Goal: Task Accomplishment & Management: Manage account settings

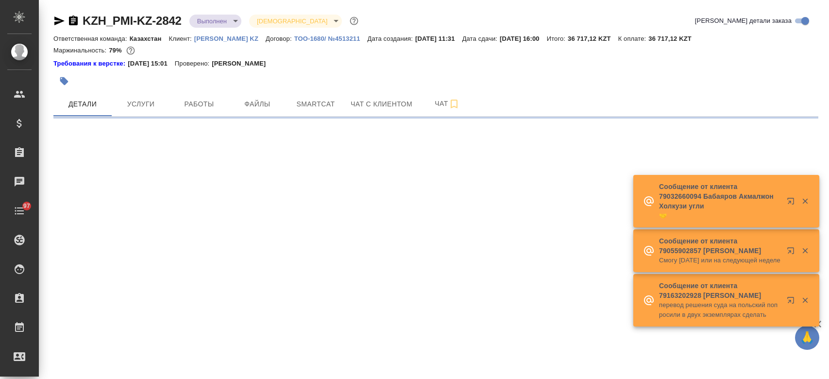
click at [227, 41] on p "Philip Morris KZ" at bounding box center [229, 38] width 71 height 7
select select "RU"
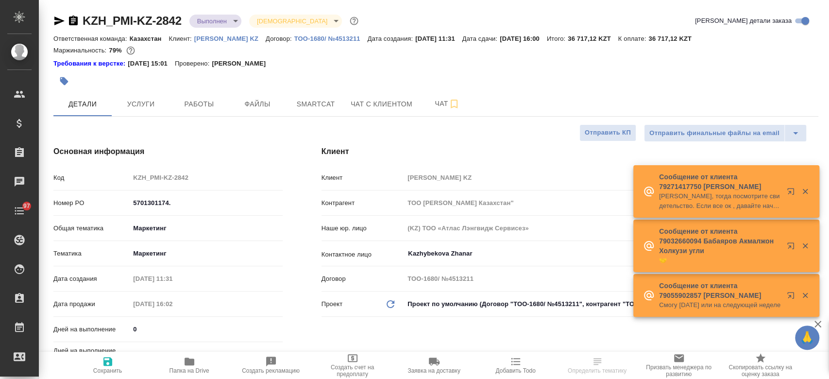
type textarea "x"
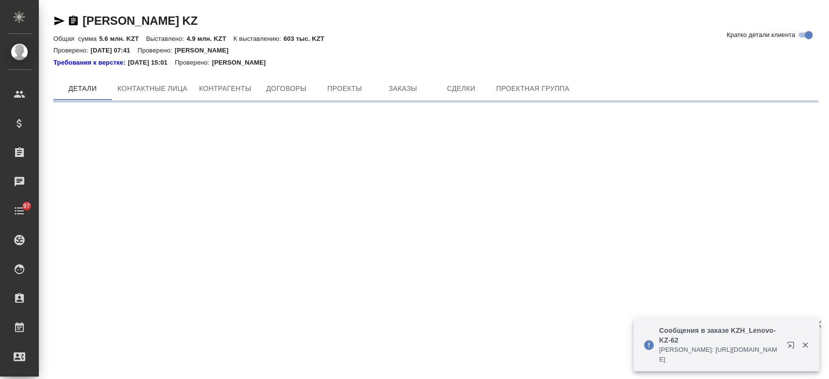
click at [402, 69] on div at bounding box center [435, 69] width 765 height 2
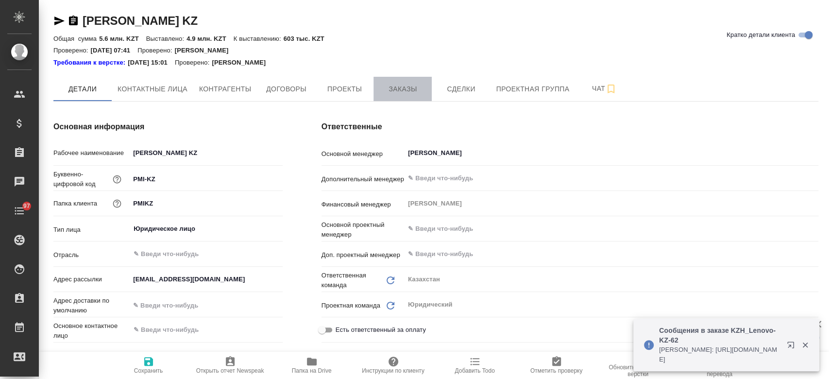
click at [404, 92] on span "Заказы" at bounding box center [402, 89] width 47 height 12
type textarea "x"
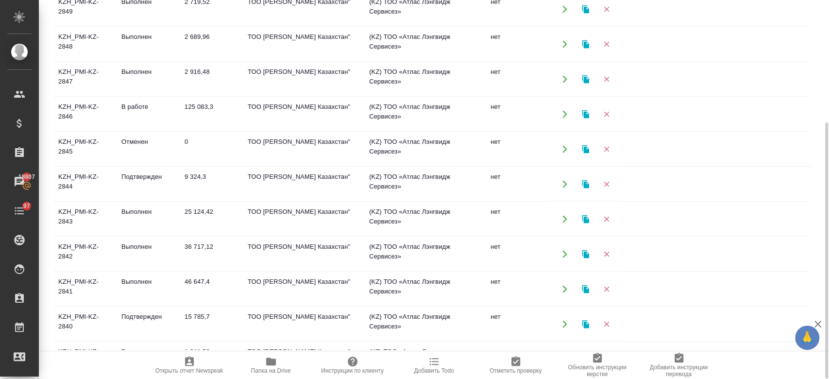
scroll to position [514, 0]
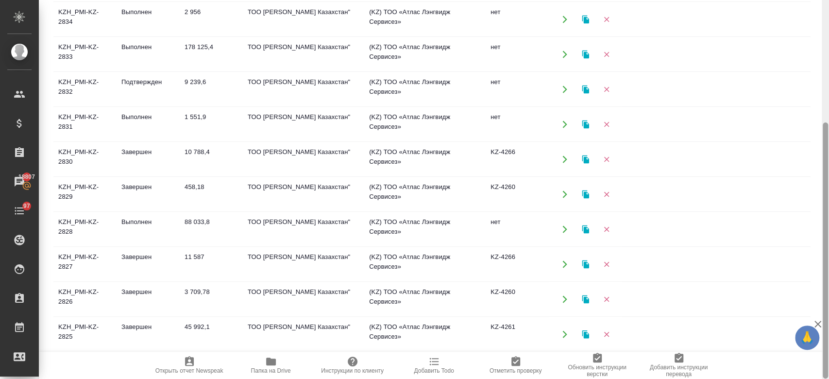
click at [827, 317] on div at bounding box center [825, 250] width 5 height 256
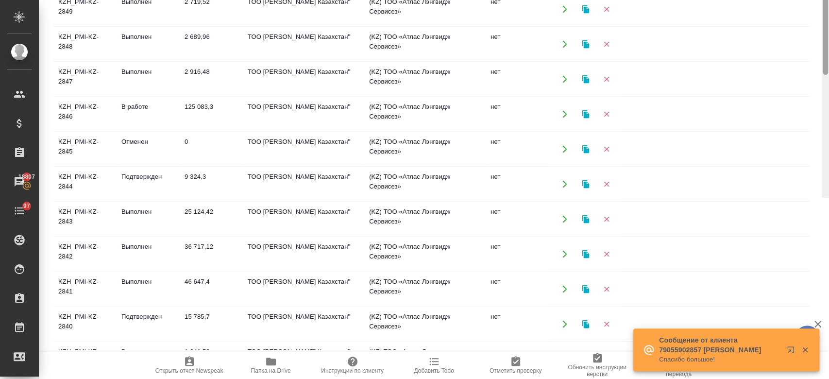
scroll to position [0, 0]
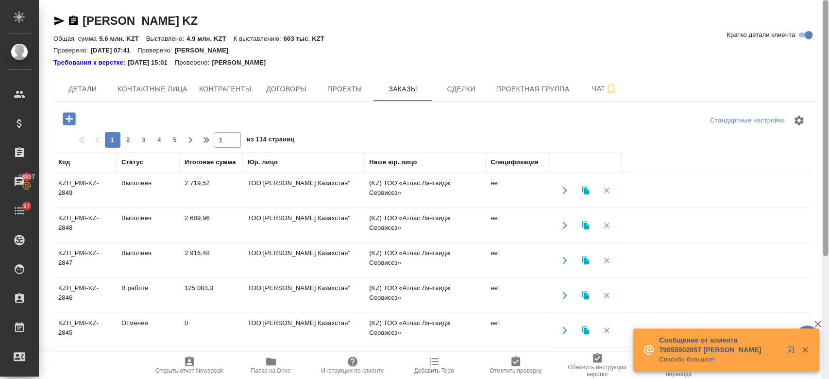
drag, startPoint x: 828, startPoint y: 173, endPoint x: 828, endPoint y: -56, distance: 229.8
click at [828, 0] on html "🙏 .cls-1 fill:#fff; AWATERA Kosherbayeva Nazerke Клиенты Спецификации Заказы 18…" at bounding box center [414, 189] width 829 height 379
click at [128, 138] on span "2" at bounding box center [128, 140] width 16 height 10
type input "2"
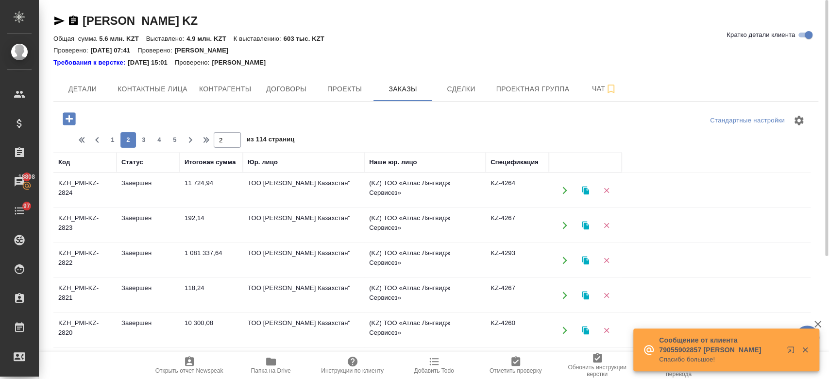
click at [78, 187] on td "KZH_PMI-KZ-2824" at bounding box center [84, 190] width 63 height 34
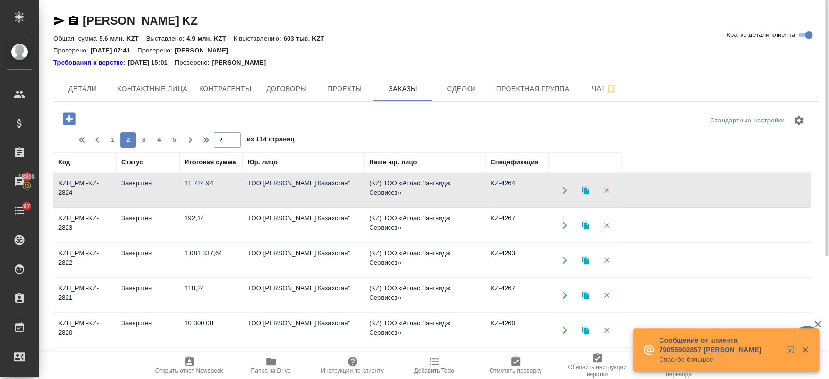
click at [78, 187] on td "KZH_PMI-KZ-2824" at bounding box center [84, 190] width 63 height 34
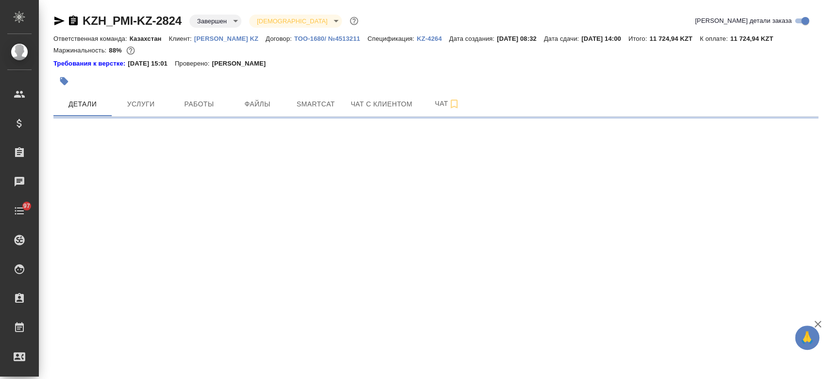
select select "RU"
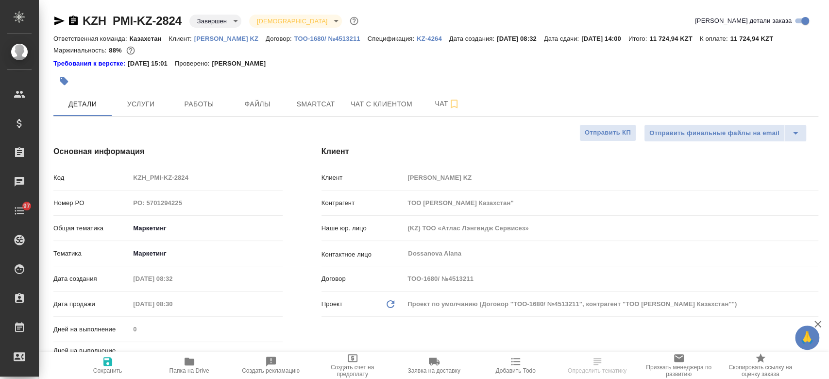
type textarea "x"
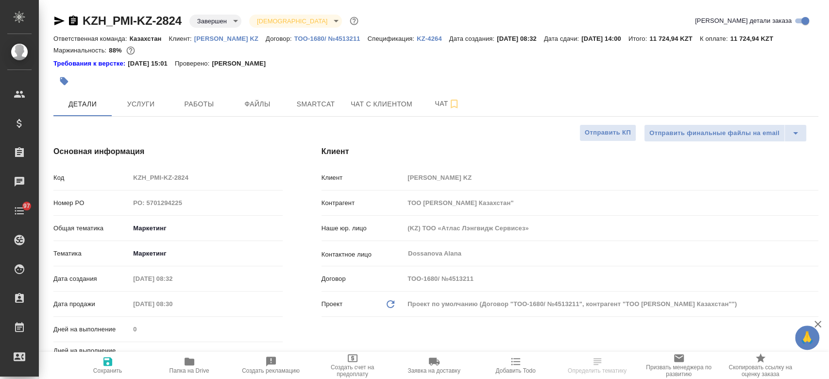
type textarea "x"
click at [417, 34] on link "KZ-4264" at bounding box center [433, 38] width 33 height 8
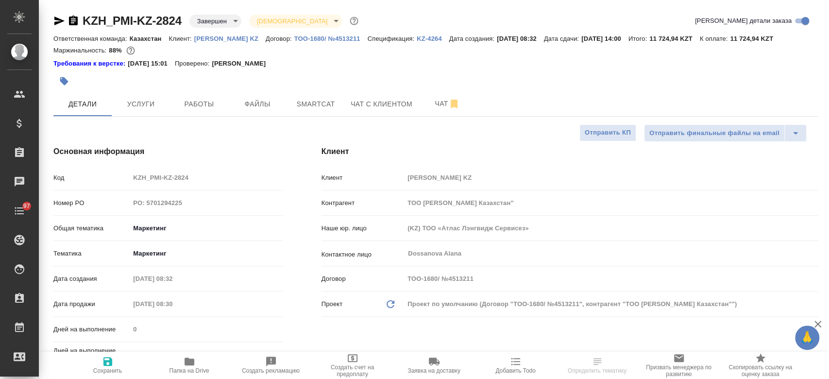
type textarea "x"
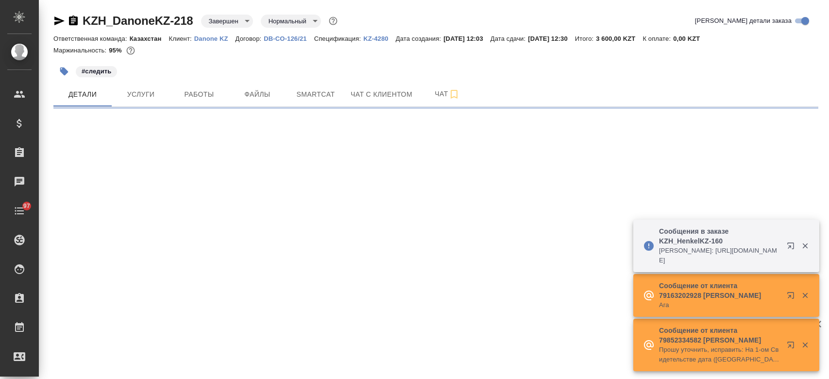
select select "RU"
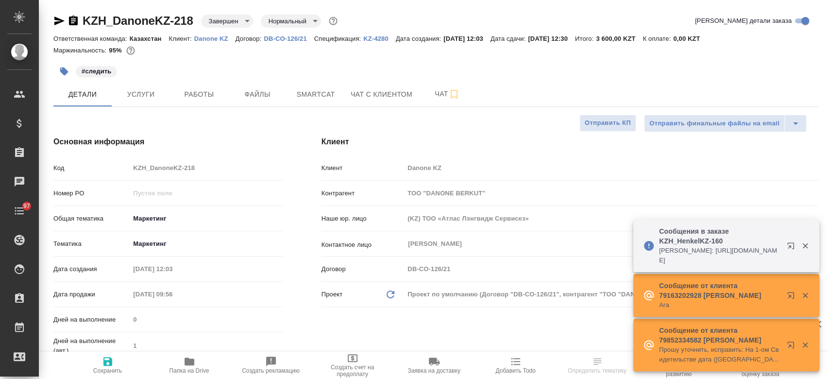
click at [218, 38] on p "Danone KZ" at bounding box center [214, 38] width 41 height 7
type textarea "x"
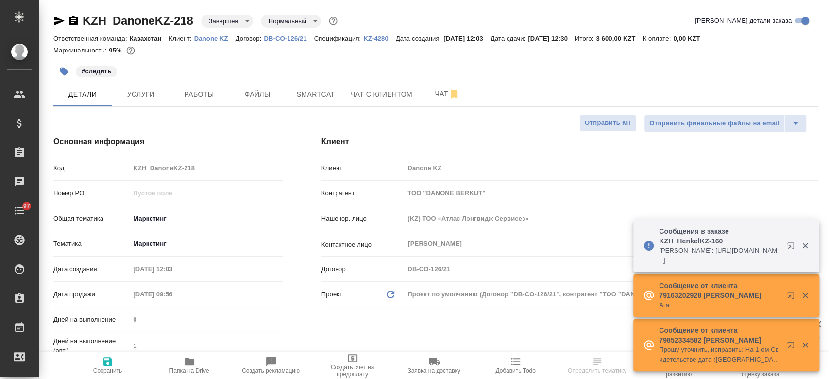
type textarea "x"
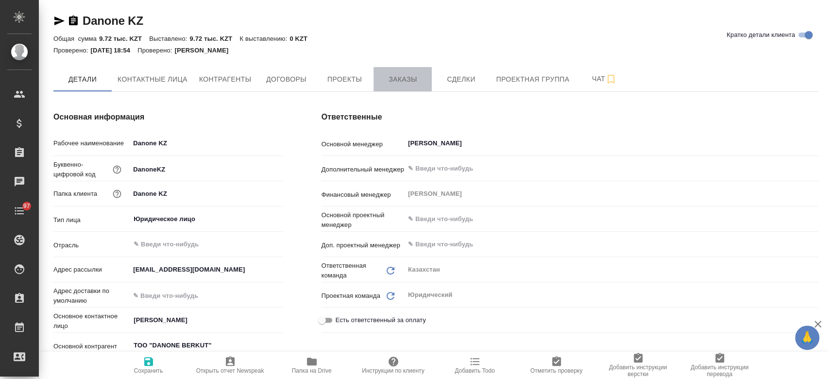
click at [401, 76] on span "Заказы" at bounding box center [402, 79] width 47 height 12
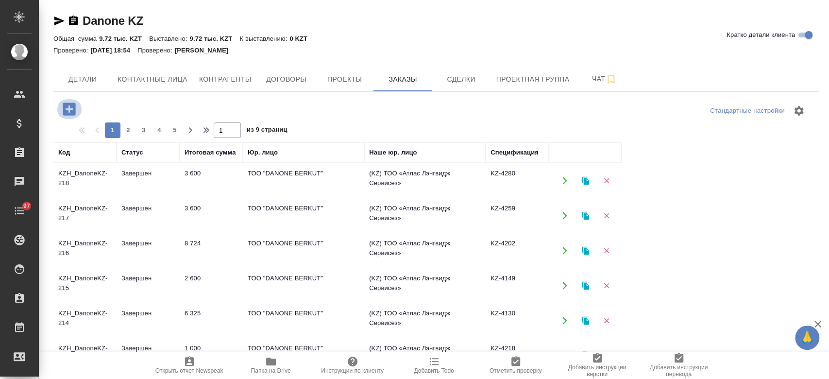
click at [72, 106] on icon "button" at bounding box center [69, 109] width 13 height 13
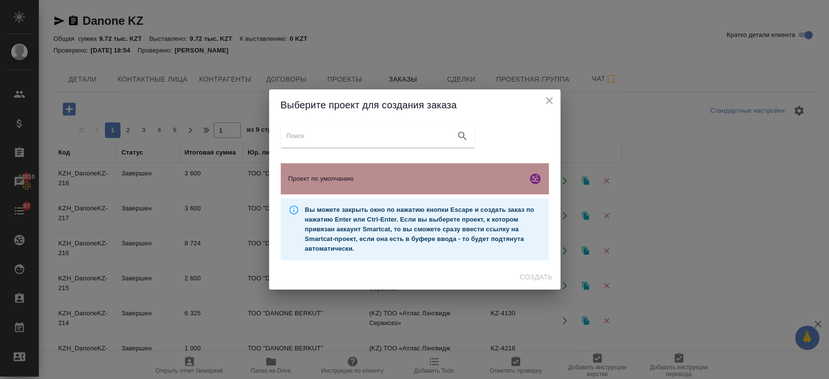
click at [316, 185] on div "Проект по умолчанию" at bounding box center [415, 178] width 268 height 31
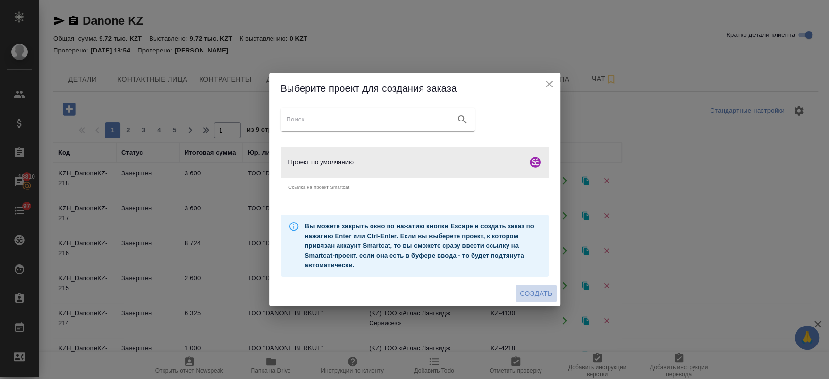
click at [540, 294] on span "Создать" at bounding box center [536, 294] width 33 height 12
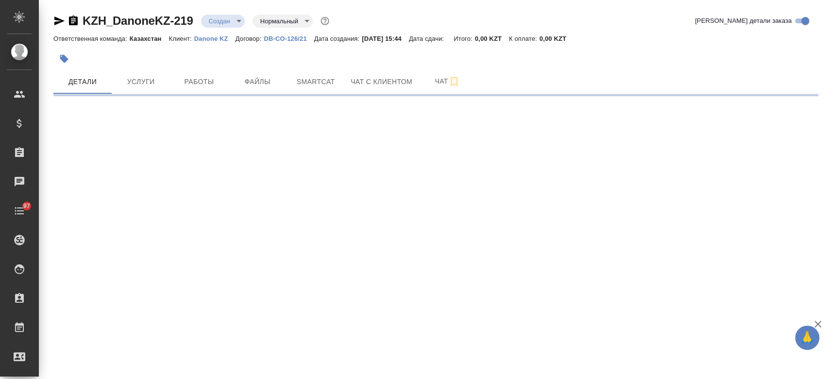
select select "RU"
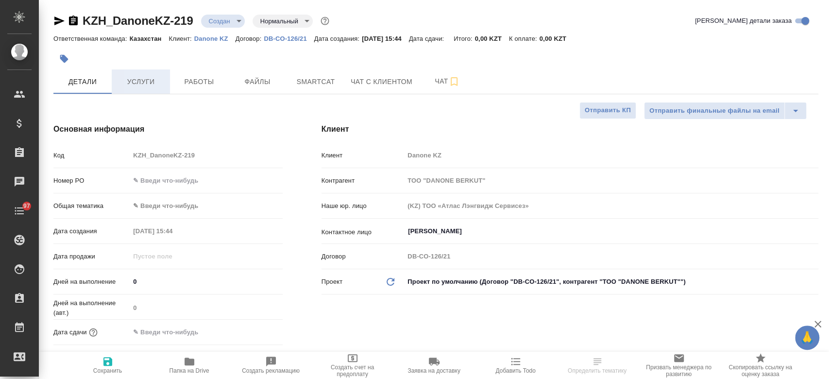
type textarea "x"
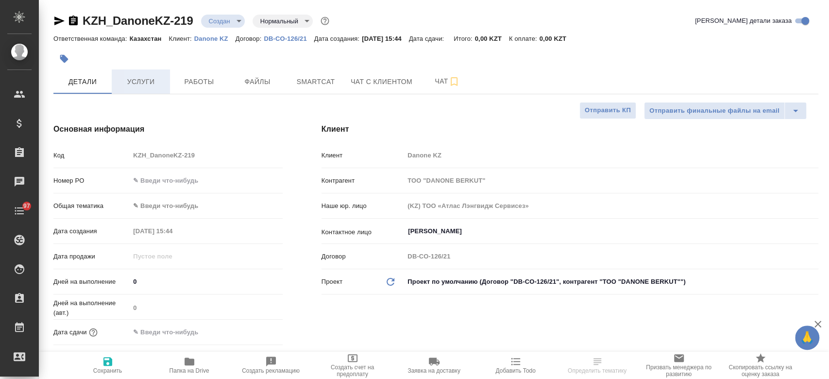
type textarea "x"
click at [136, 82] on span "Услуги" at bounding box center [141, 82] width 47 height 12
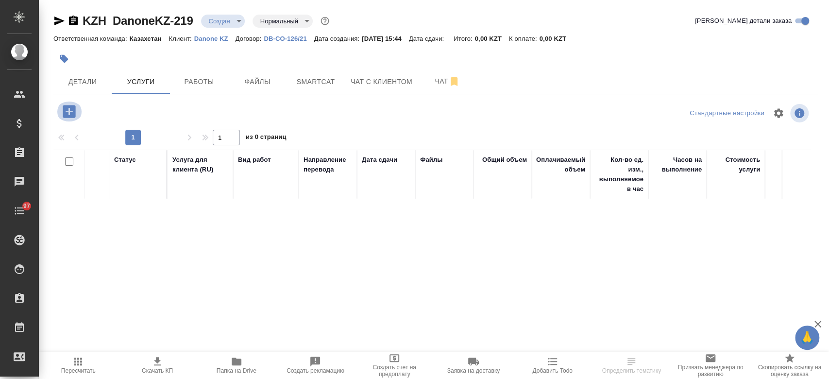
click at [74, 114] on icon "button" at bounding box center [69, 111] width 13 height 13
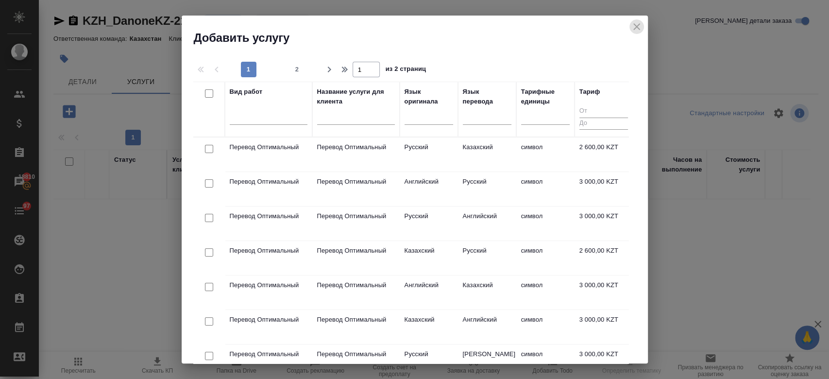
click at [638, 21] on icon "close" at bounding box center [637, 27] width 12 height 12
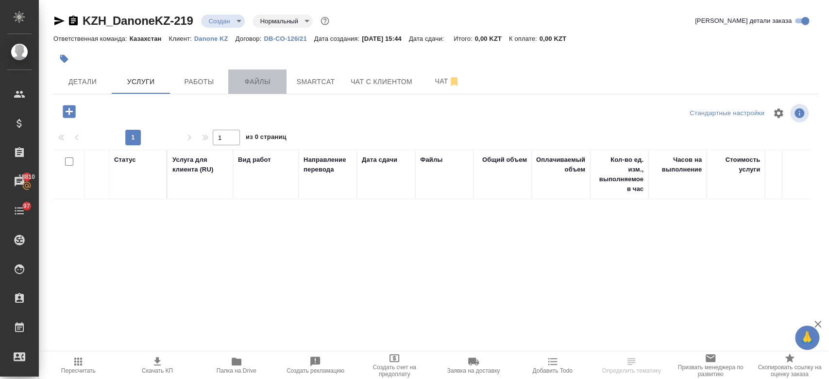
click at [261, 86] on span "Файлы" at bounding box center [257, 82] width 47 height 12
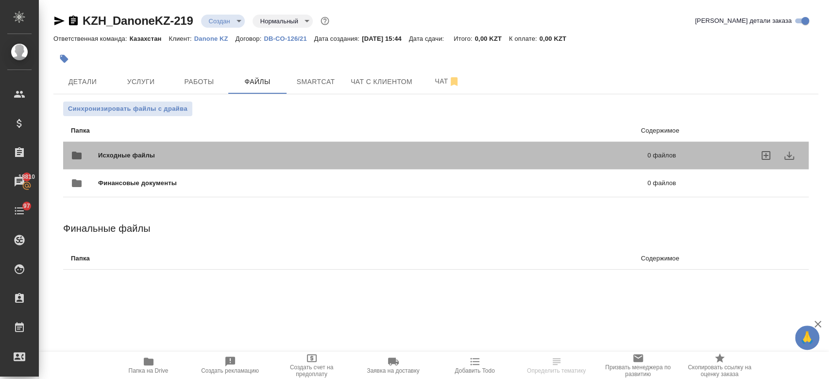
click at [176, 147] on div "Исходные файлы 0 файлов" at bounding box center [373, 155] width 605 height 23
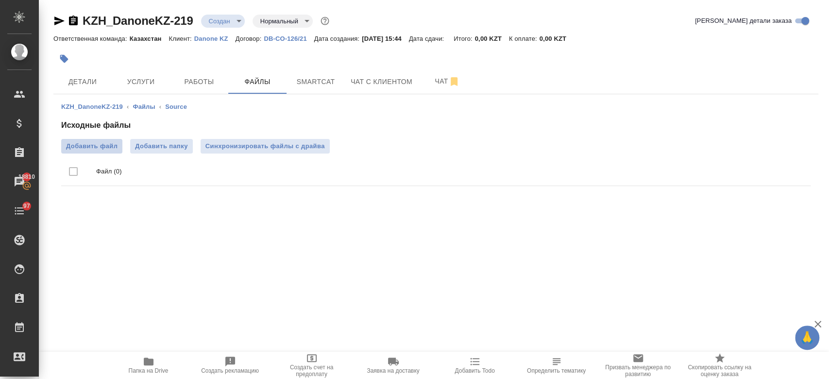
click at [103, 149] on span "Добавить файл" at bounding box center [91, 146] width 51 height 10
click at [0, 0] on input "Добавить файл" at bounding box center [0, 0] width 0 height 0
click at [86, 86] on span "Детали" at bounding box center [82, 82] width 47 height 12
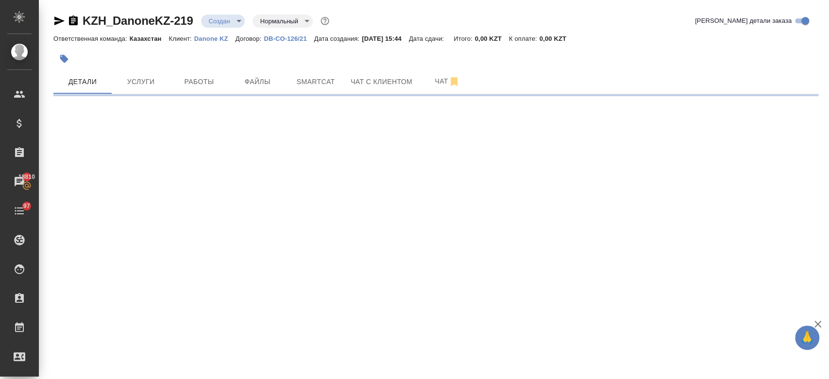
select select "RU"
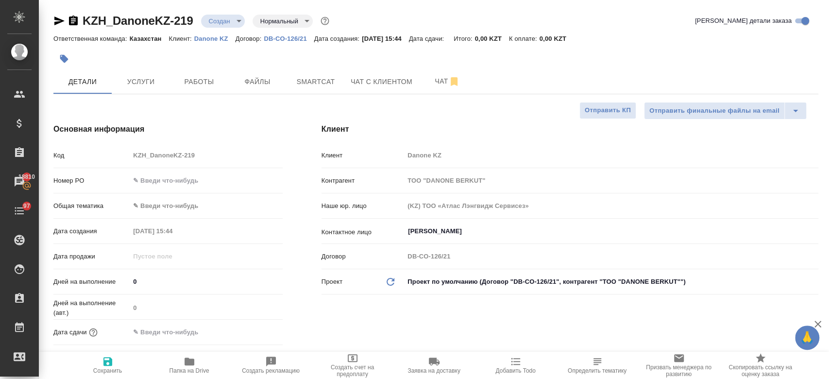
type textarea "x"
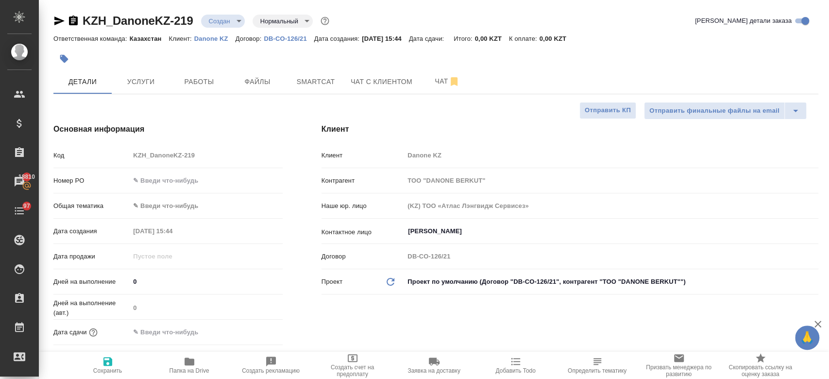
type textarea "x"
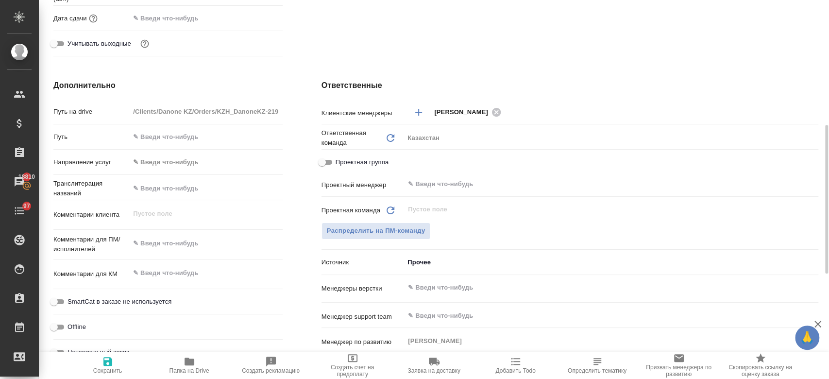
scroll to position [315, 0]
click at [180, 251] on div "x" at bounding box center [206, 242] width 153 height 21
type textarea "x"
paste textarea "переводом текста на казахский язык, данный текст будет использоваться для озвуч…"
type textarea "переводом текста на казахский язык, данный текст будет использоваться для озвуч…"
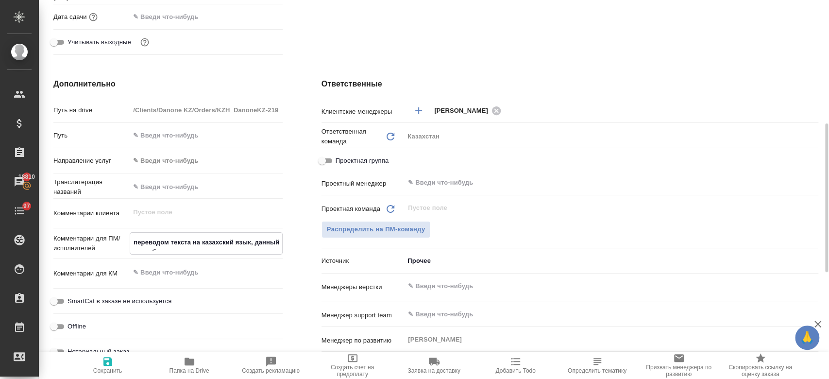
type textarea "x"
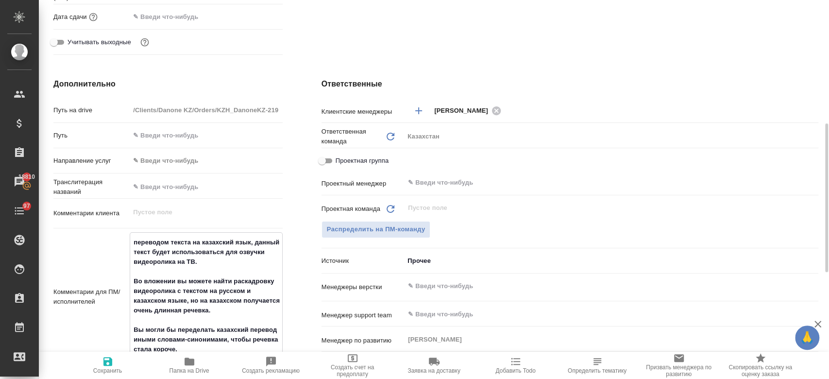
type textarea "переводом текста на казахский язык, данный текст будет использоваться для озвуч…"
type textarea "x"
click at [109, 355] on button "Сохранить" at bounding box center [108, 365] width 82 height 27
type textarea "x"
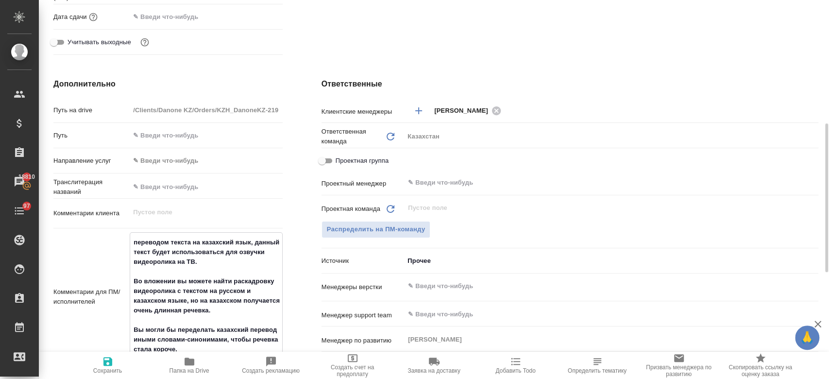
type textarea "x"
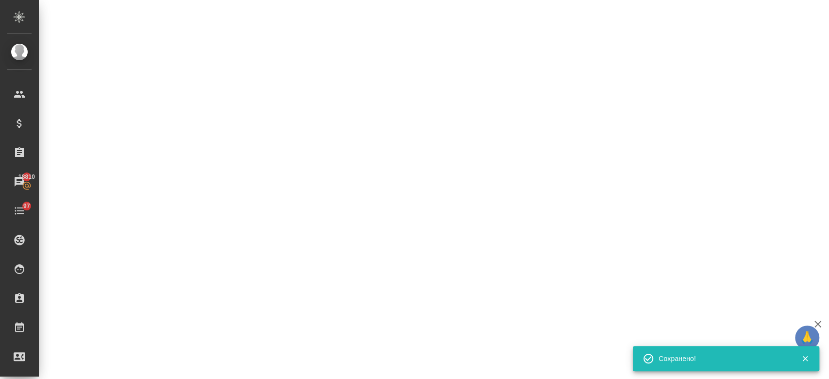
select select "RU"
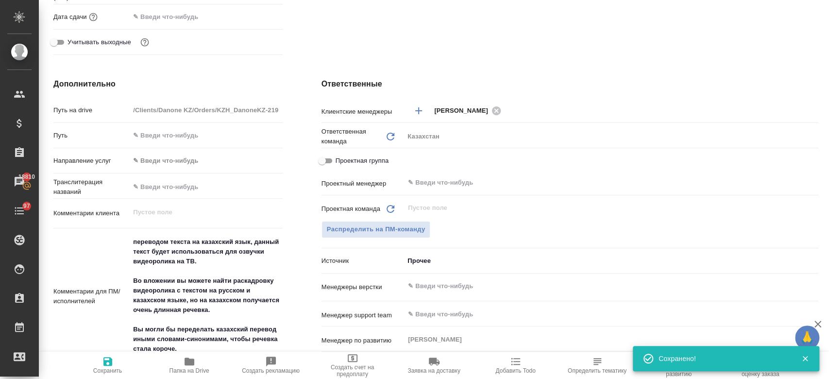
type textarea "x"
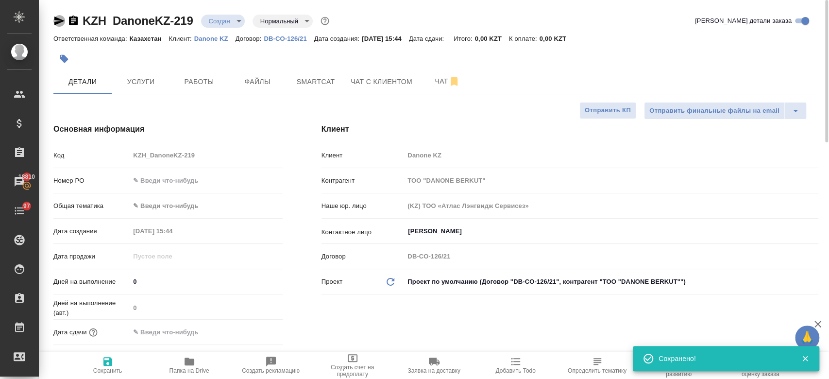
click at [61, 18] on icon "button" at bounding box center [59, 21] width 12 height 12
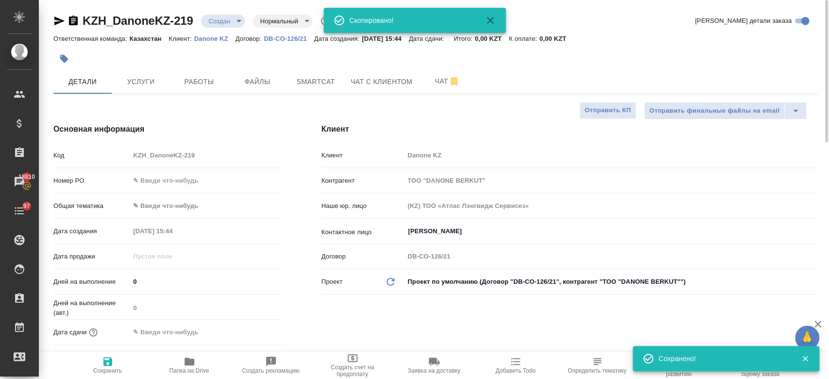
type textarea "x"
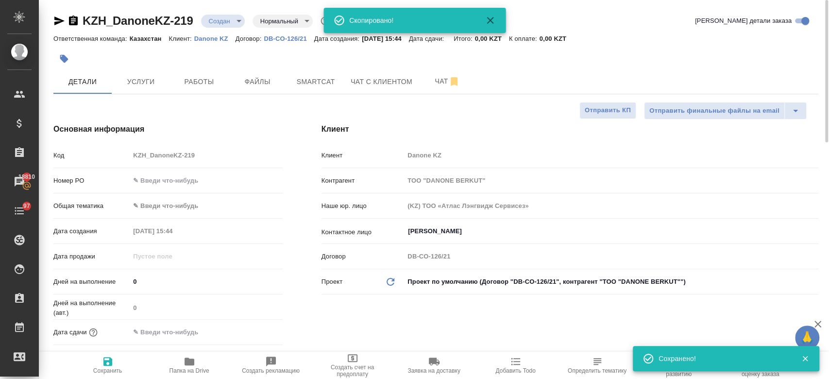
type textarea "x"
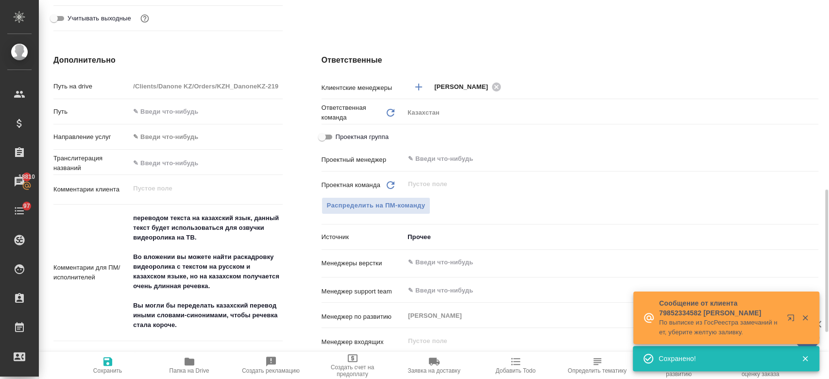
scroll to position [388, 0]
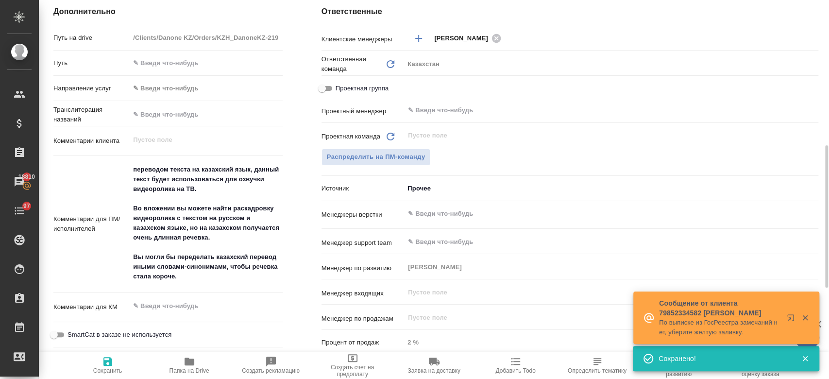
type textarea "x"
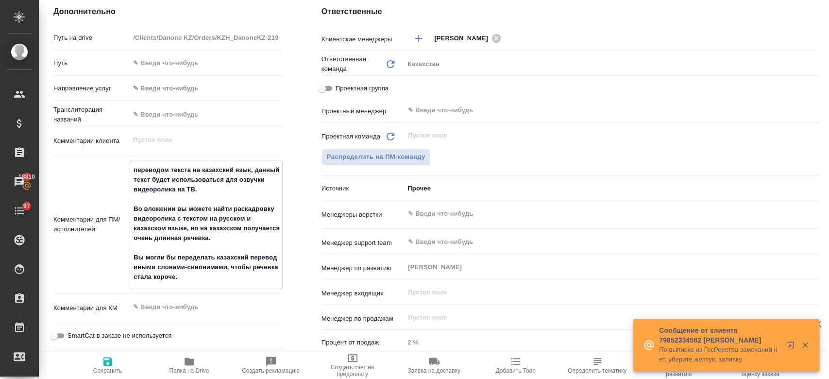
drag, startPoint x: 132, startPoint y: 170, endPoint x: 223, endPoint y: 282, distance: 144.8
click at [223, 282] on textarea "переводом текста на казахский язык, данный текст будет использоваться для озвуч…" at bounding box center [206, 223] width 152 height 123
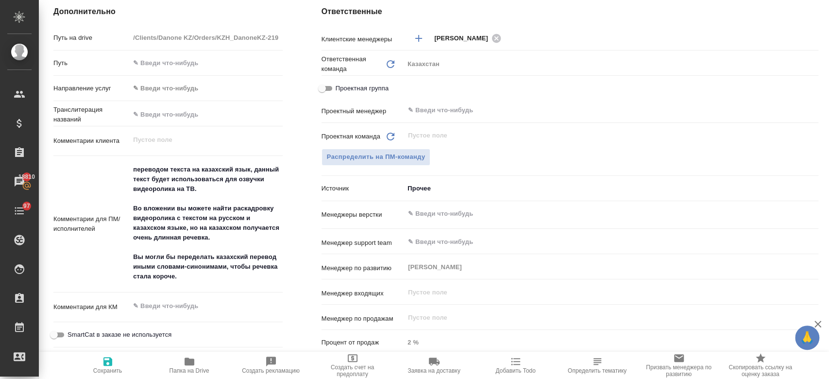
type textarea "x"
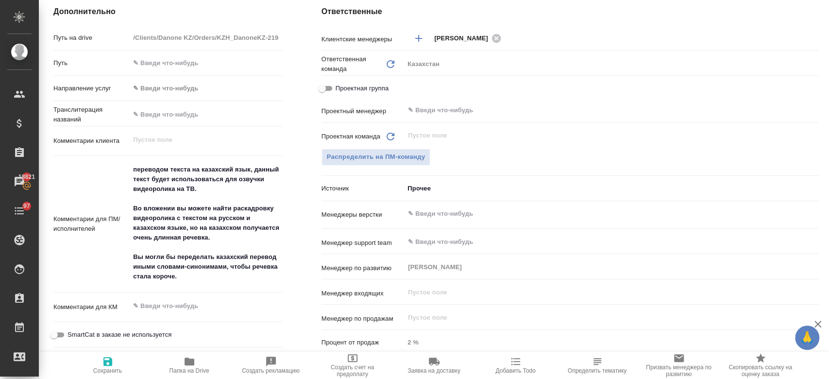
type textarea "x"
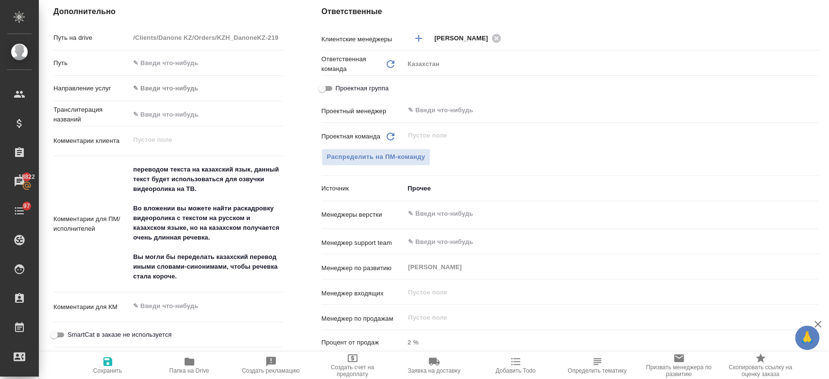
type textarea "x"
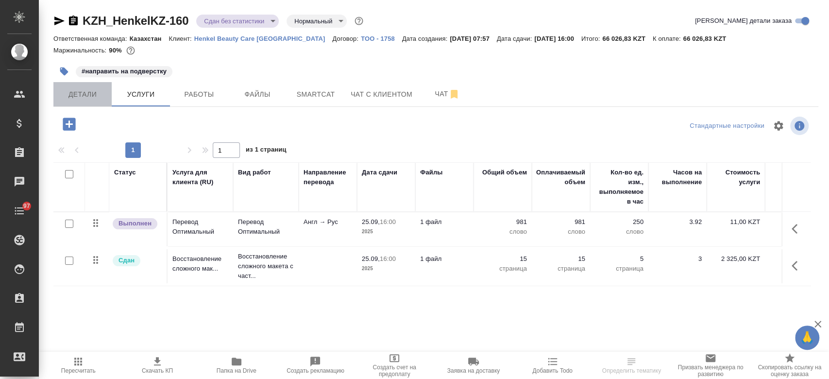
click at [90, 90] on span "Детали" at bounding box center [82, 94] width 47 height 12
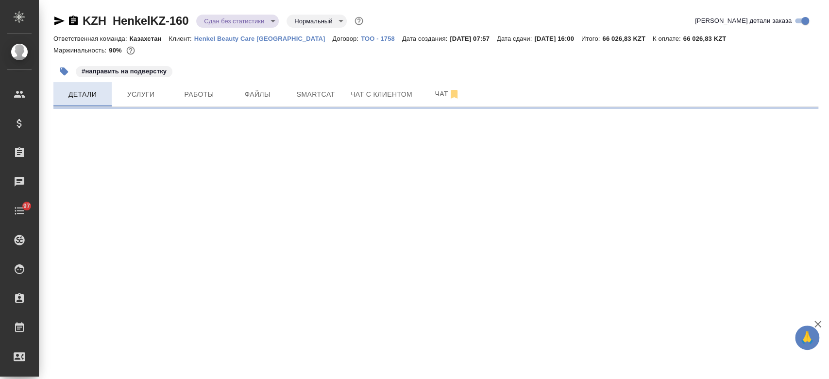
select select "RU"
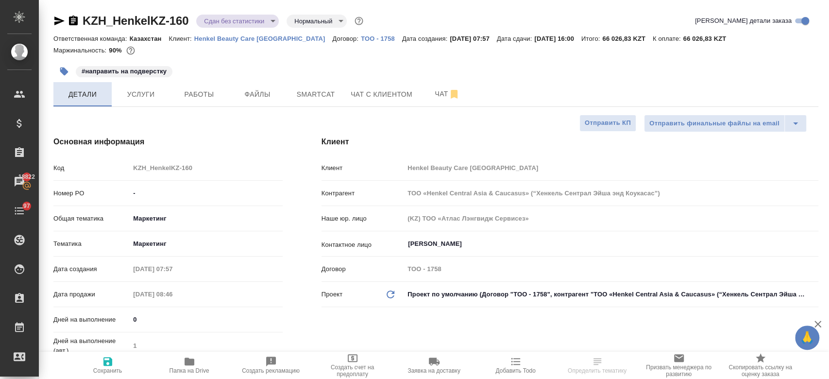
type textarea "x"
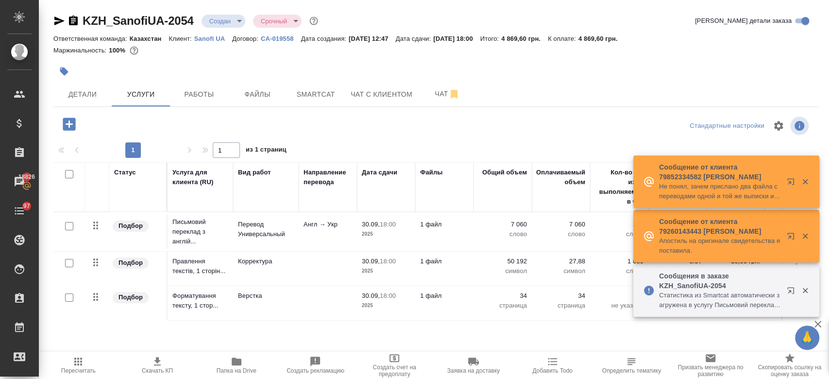
click at [81, 90] on span "Детали" at bounding box center [82, 94] width 47 height 12
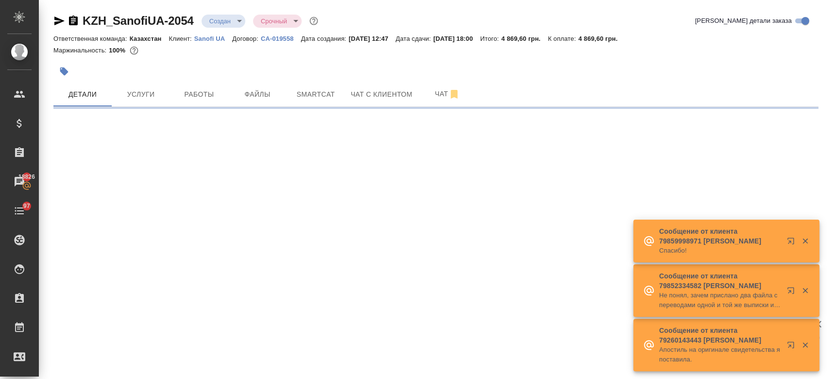
select select "RU"
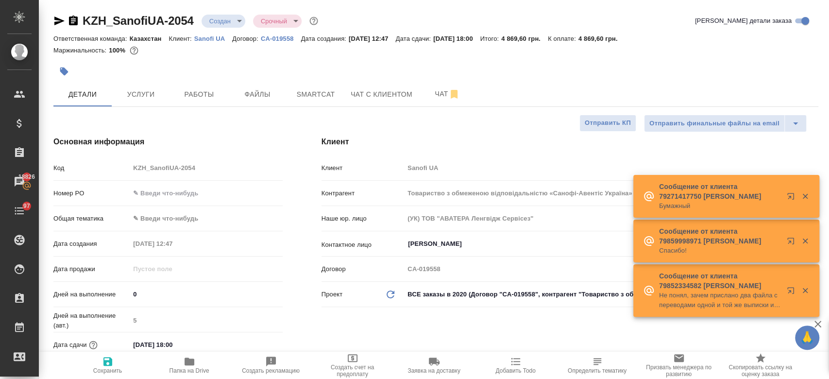
type textarea "x"
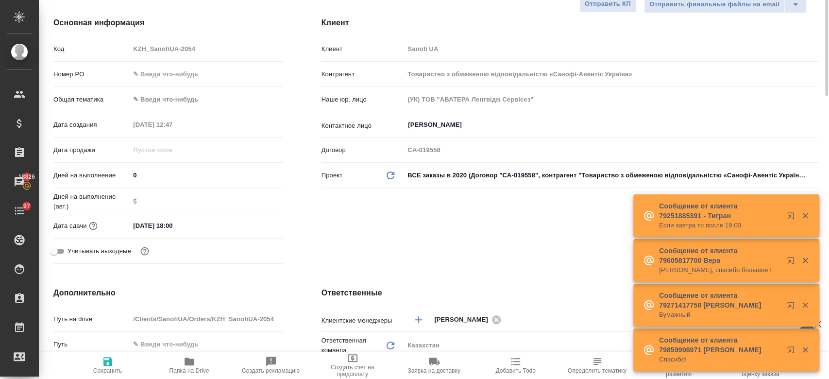
scroll to position [51, 0]
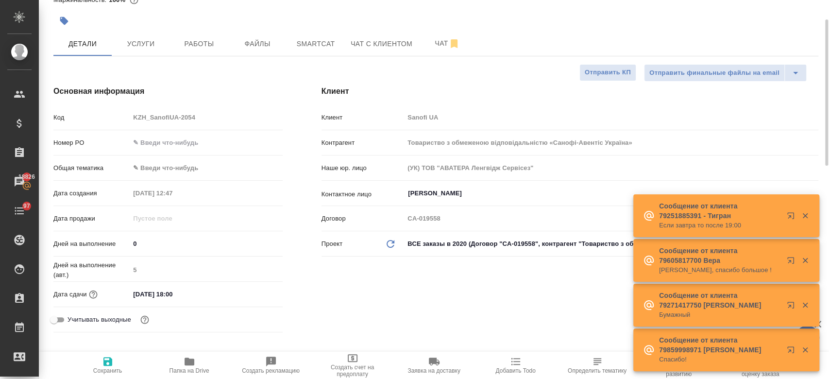
click at [170, 142] on input "text" at bounding box center [206, 143] width 153 height 14
paste input ". PO #E005872793"
type input ". PO #E005872793"
type textarea "x"
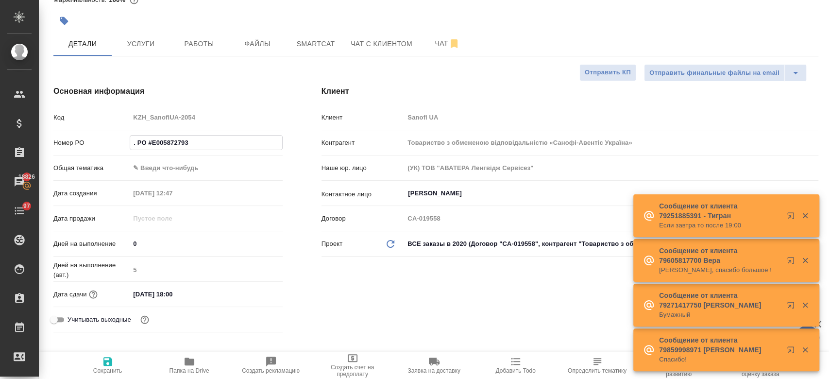
type textarea "x"
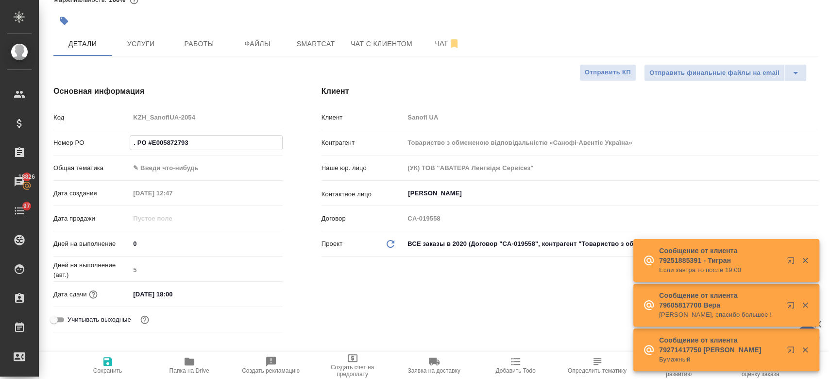
type input ". PO #E005872793"
click at [105, 361] on icon "button" at bounding box center [107, 361] width 9 height 9
type textarea "x"
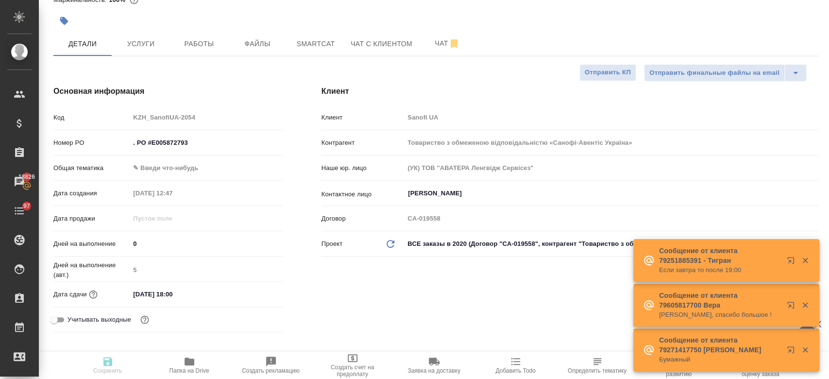
type textarea "x"
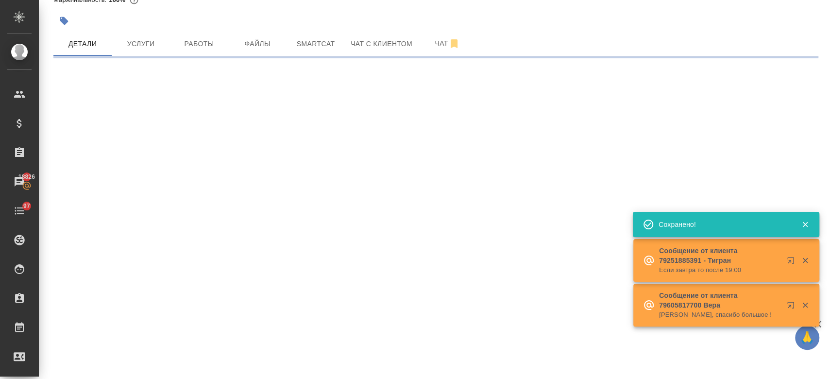
select select "RU"
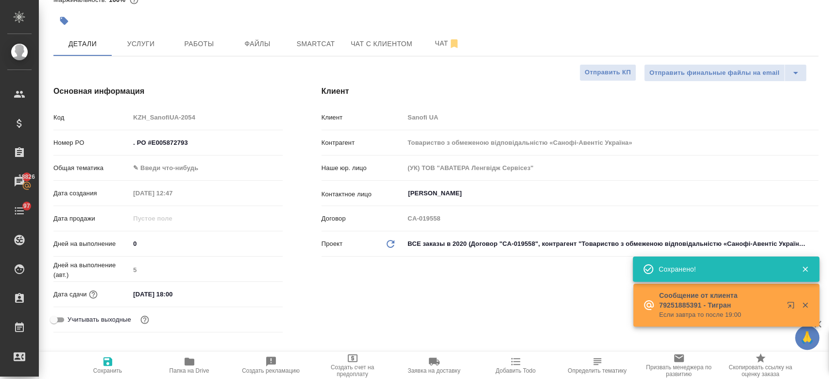
type textarea "x"
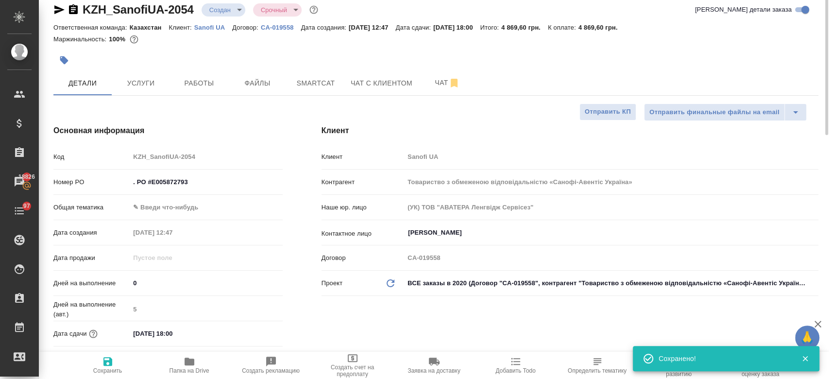
scroll to position [0, 0]
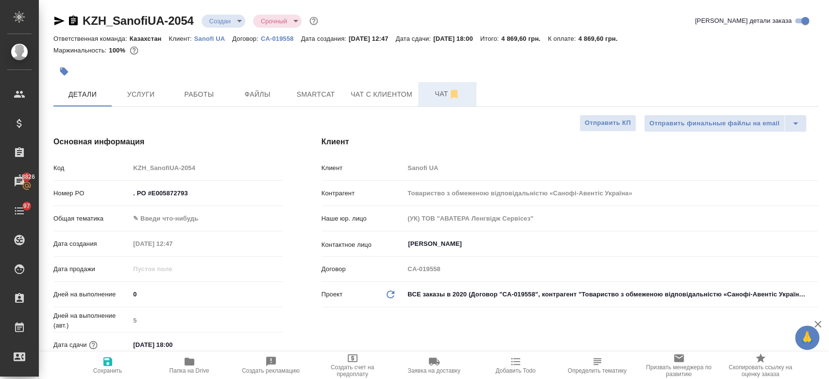
click at [447, 92] on span "Чат" at bounding box center [447, 94] width 47 height 12
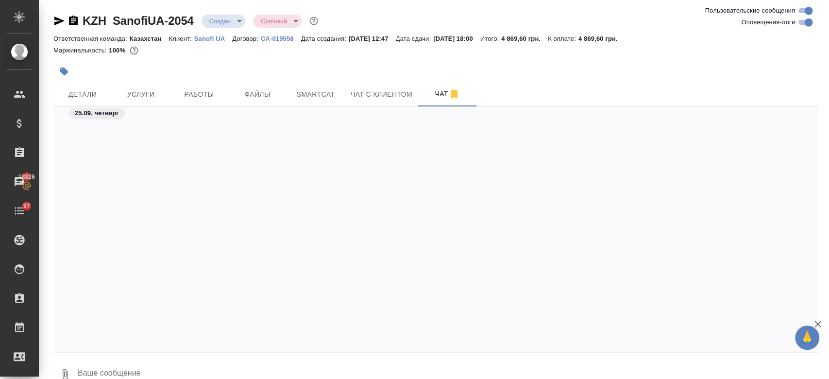
scroll to position [565, 0]
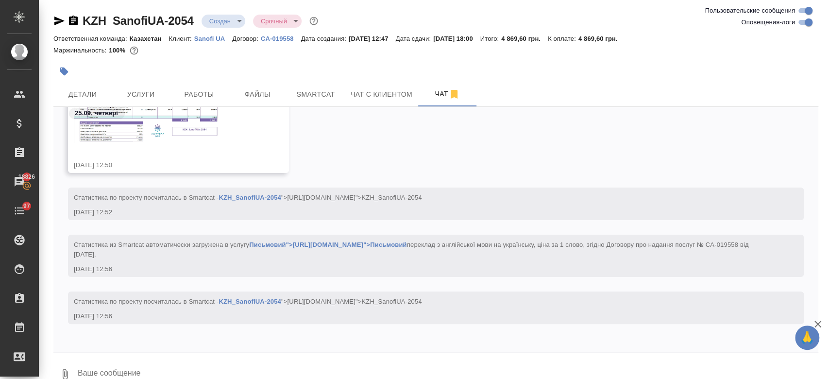
click at [186, 142] on img at bounding box center [147, 118] width 146 height 49
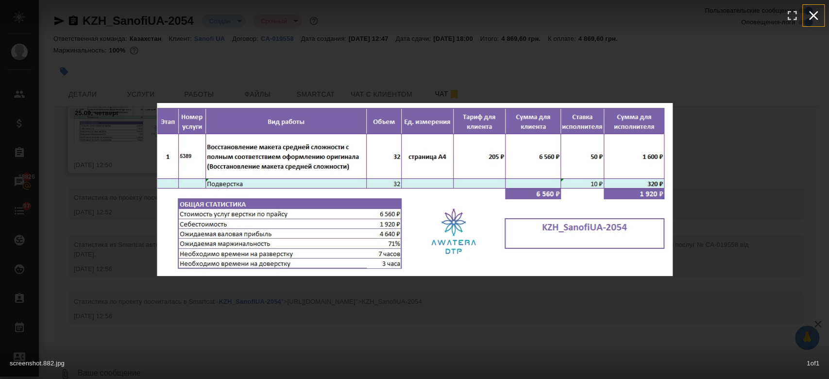
click at [820, 14] on icon "button" at bounding box center [814, 16] width 16 height 16
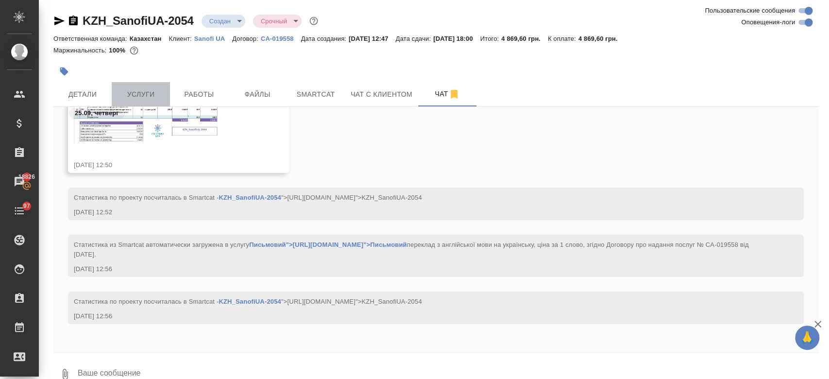
click at [151, 101] on button "Услуги" at bounding box center [141, 94] width 58 height 24
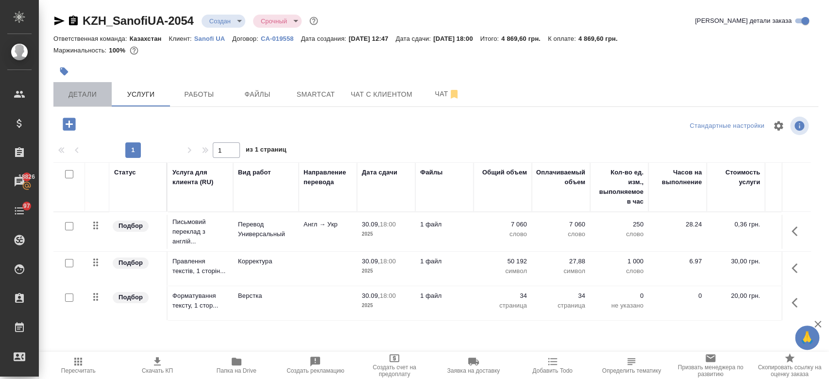
click at [96, 95] on span "Детали" at bounding box center [82, 94] width 47 height 12
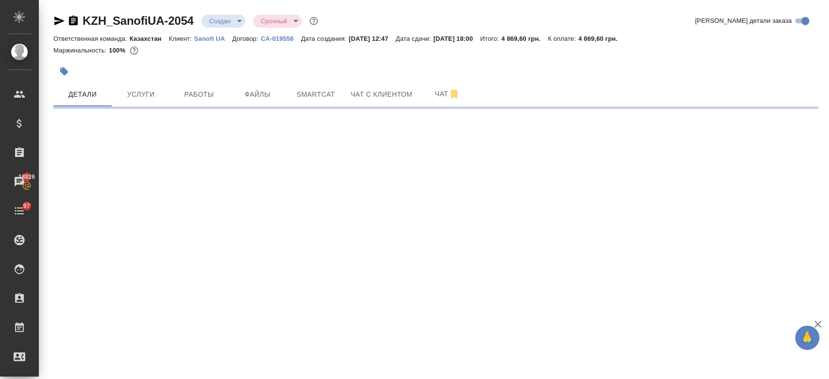
select select "RU"
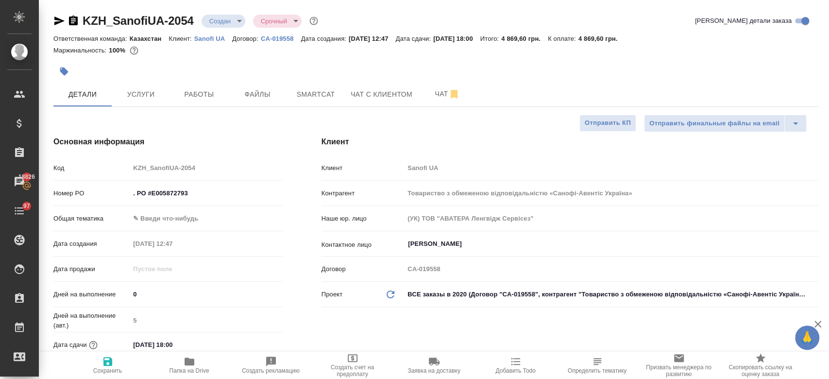
type textarea "x"
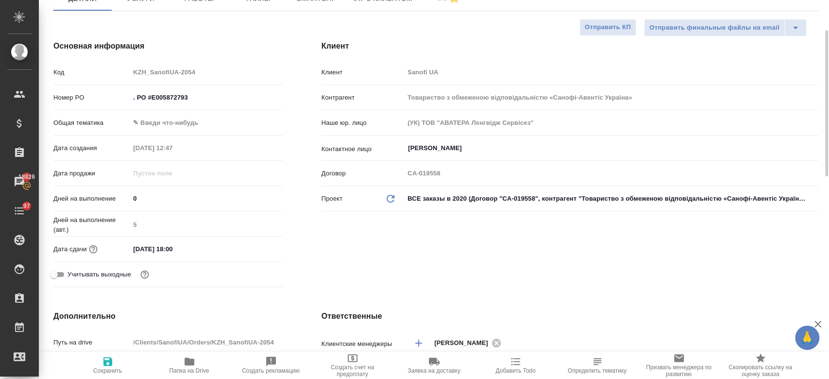
scroll to position [97, 0]
click at [174, 253] on input "[DATE] 18:00" at bounding box center [172, 247] width 85 height 14
drag, startPoint x: 244, startPoint y: 254, endPoint x: 249, endPoint y: 251, distance: 5.4
click at [249, 251] on div "[DATE] 18:00" at bounding box center [206, 247] width 153 height 14
click at [249, 251] on icon "button" at bounding box center [255, 247] width 12 height 12
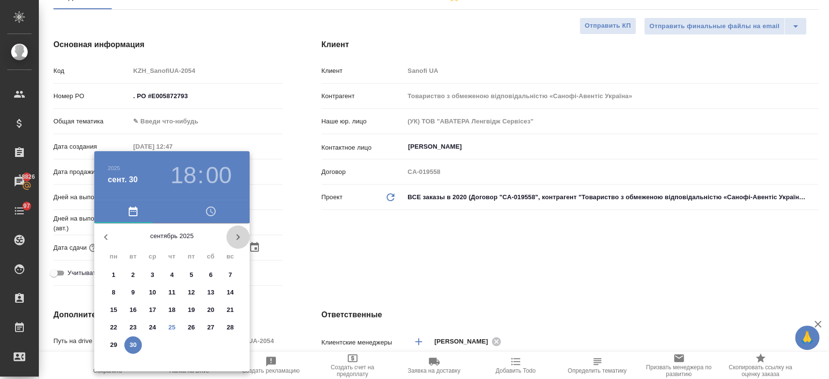
click at [231, 239] on button "button" at bounding box center [237, 236] width 23 height 23
click at [147, 271] on span "1" at bounding box center [152, 275] width 17 height 10
type input "[DATE] 18:00"
type textarea "x"
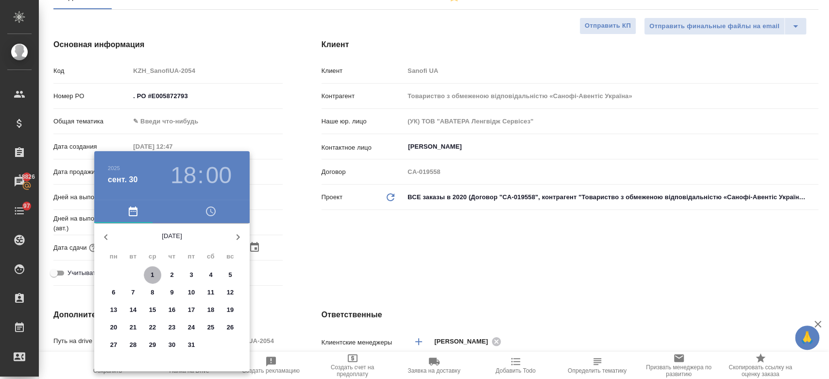
type textarea "x"
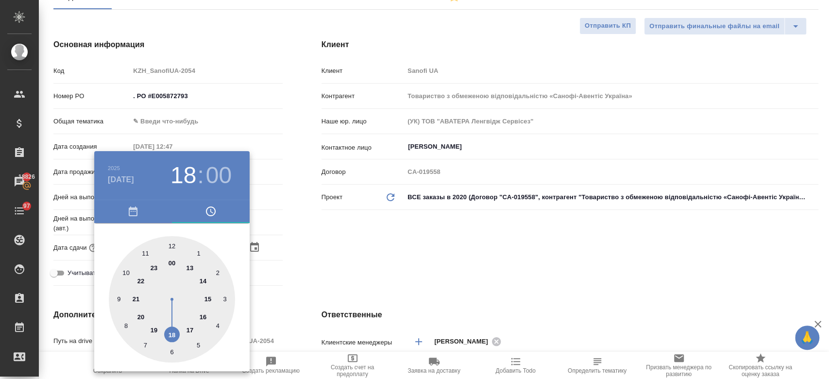
click at [203, 283] on div at bounding box center [172, 299] width 126 height 126
type input "[DATE] 14:00"
type textarea "x"
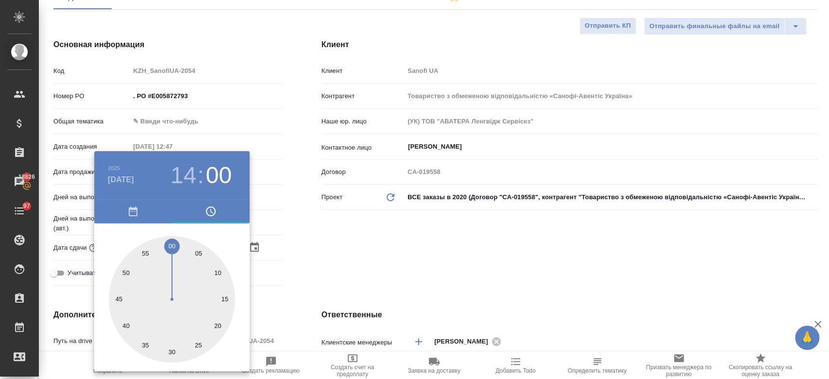
click at [298, 269] on div at bounding box center [414, 189] width 829 height 379
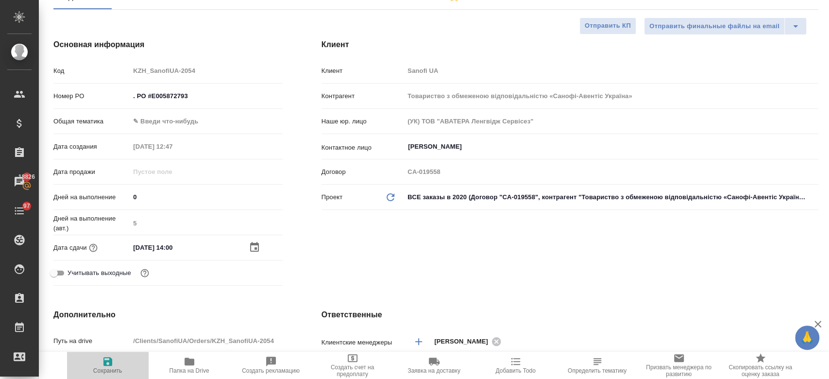
click at [106, 367] on span "Сохранить" at bounding box center [107, 370] width 29 height 7
type textarea "x"
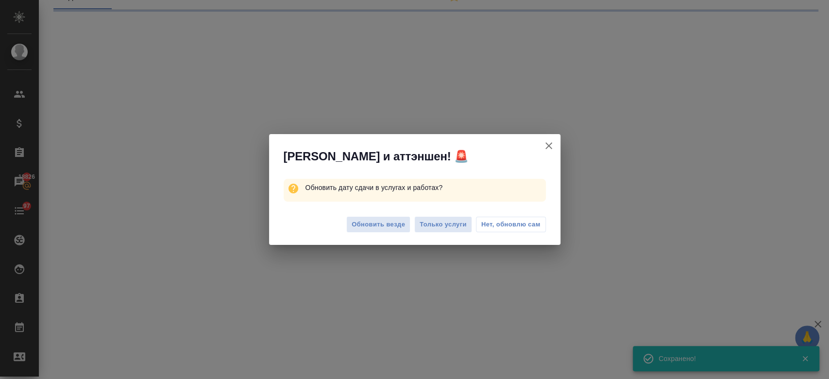
select select "RU"
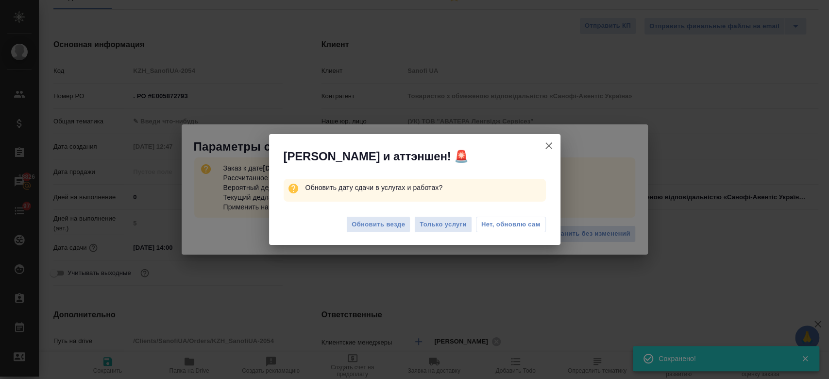
type textarea "x"
click at [430, 224] on span "Только услуги" at bounding box center [443, 224] width 47 height 11
type textarea "x"
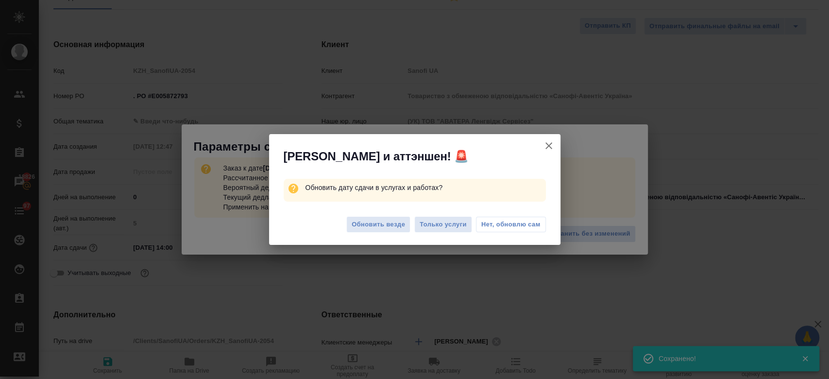
type textarea "x"
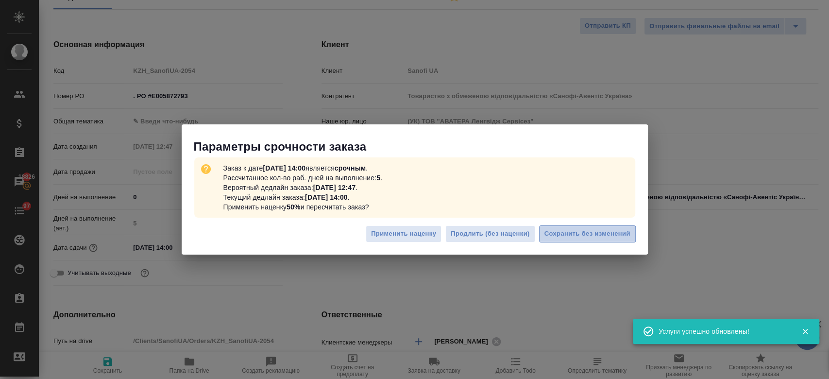
click at [567, 233] on span "Сохранить без изменений" at bounding box center [588, 233] width 86 height 11
type textarea "x"
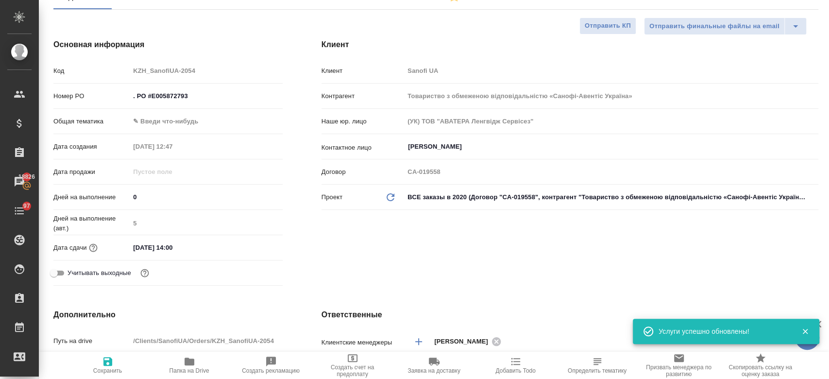
type textarea "x"
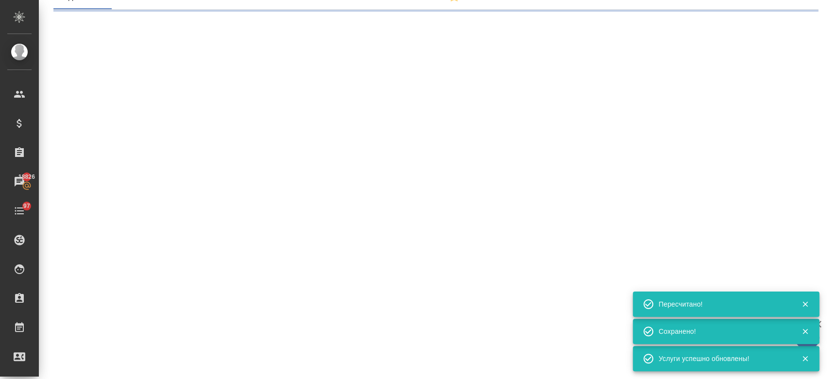
select select "RU"
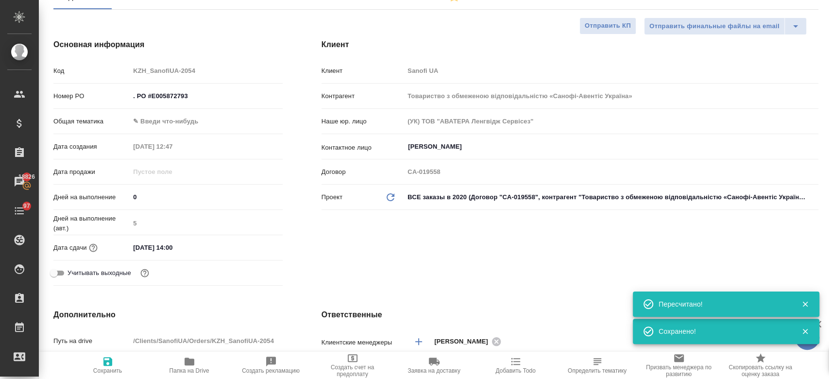
type textarea "x"
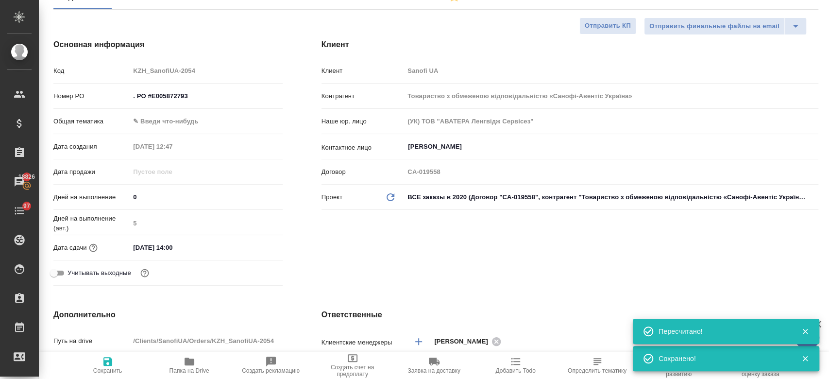
click at [239, 254] on div "[DATE] 14:00" at bounding box center [206, 247] width 153 height 14
click at [160, 255] on div "Дата сдачи [DATE] 14:00" at bounding box center [167, 247] width 229 height 17
click at [174, 248] on input "[DATE] 14:00" at bounding box center [172, 247] width 85 height 14
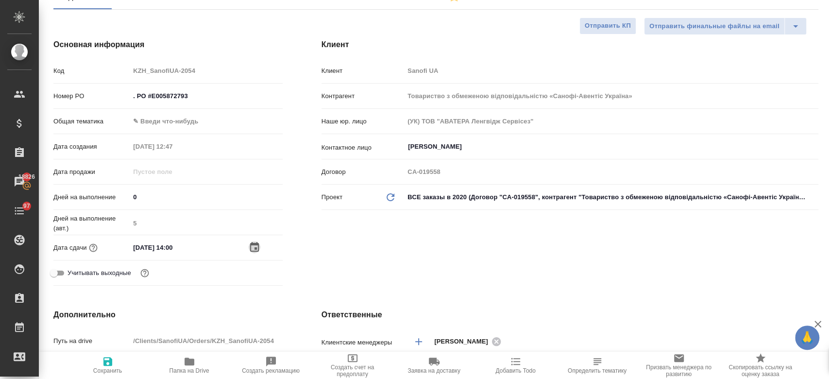
click at [252, 243] on icon "button" at bounding box center [254, 247] width 9 height 10
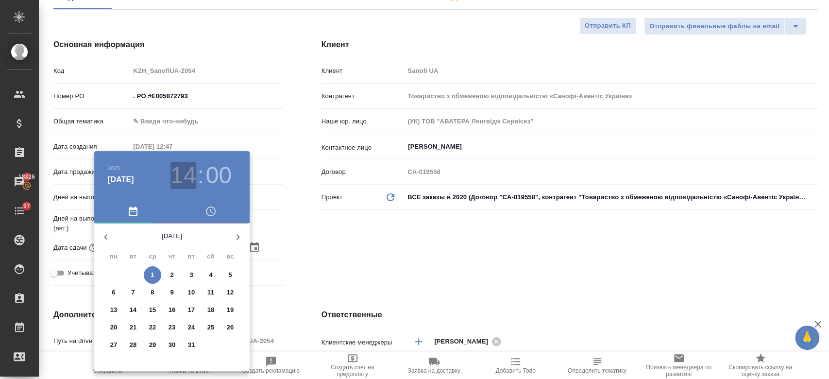
click at [184, 180] on h3 "14" at bounding box center [184, 175] width 26 height 27
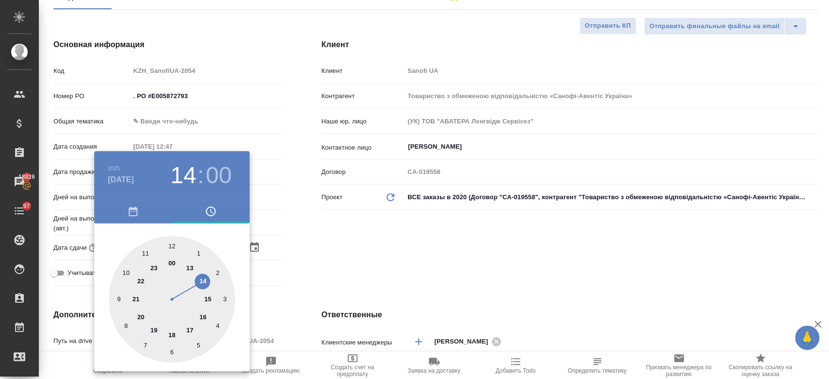
click at [172, 331] on div at bounding box center [172, 299] width 126 height 126
type input "[DATE] 18:00"
type textarea "x"
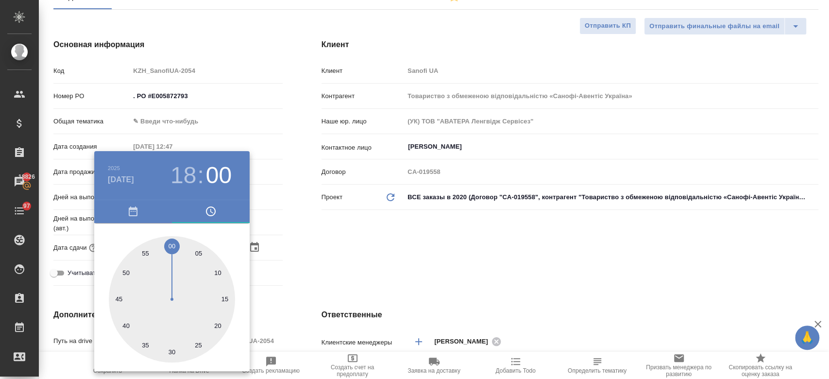
click at [301, 283] on div at bounding box center [414, 189] width 829 height 379
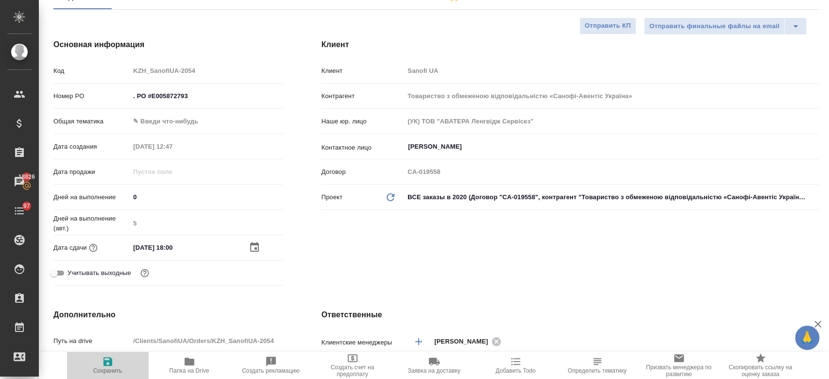
click at [109, 365] on icon "button" at bounding box center [107, 361] width 9 height 9
type textarea "x"
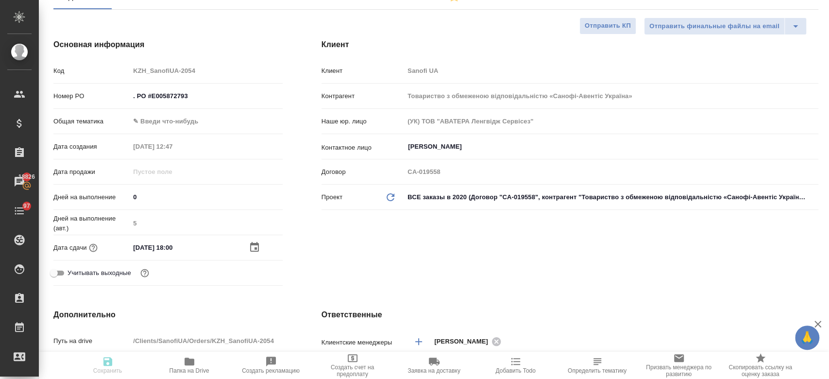
type textarea "x"
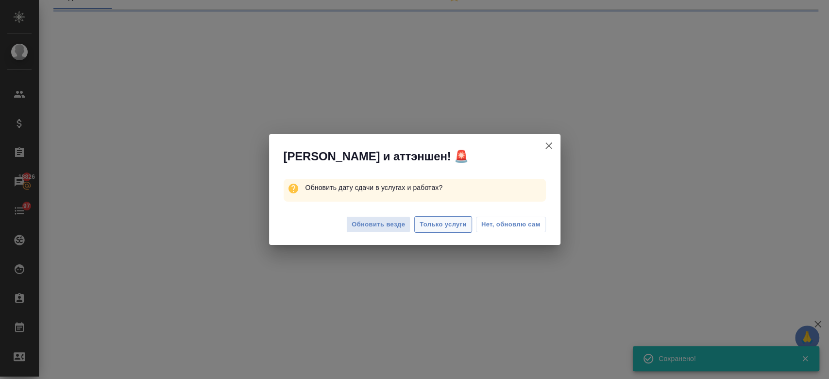
select select "RU"
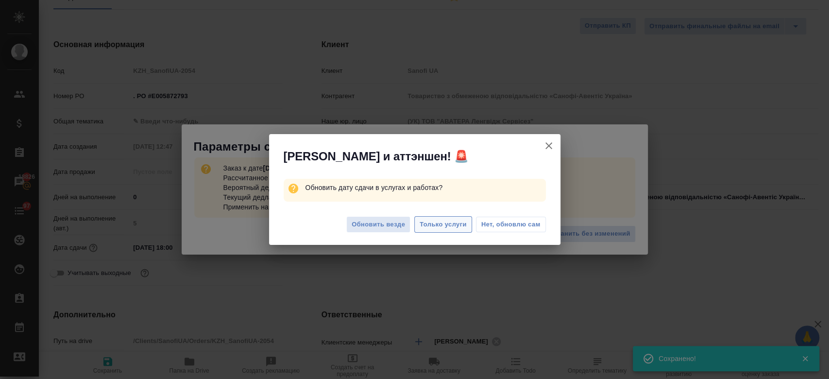
click at [458, 226] on span "Только услуги" at bounding box center [443, 224] width 47 height 11
type textarea "x"
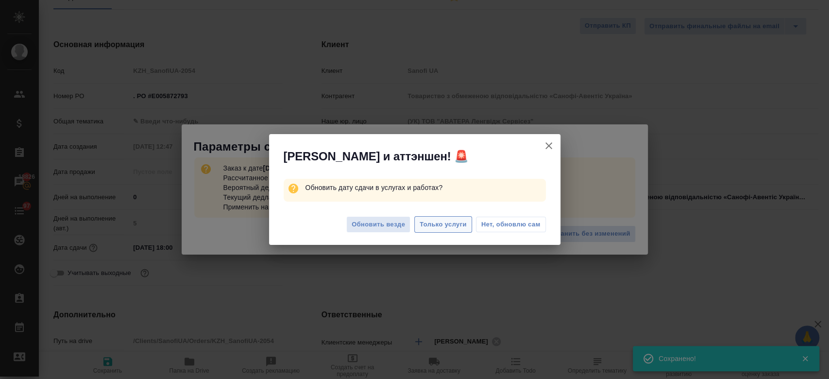
type textarea "x"
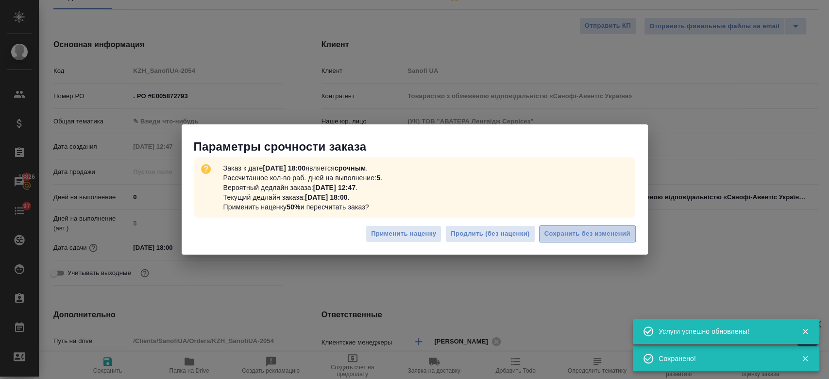
click at [573, 238] on span "Сохранить без изменений" at bounding box center [588, 233] width 86 height 11
type textarea "x"
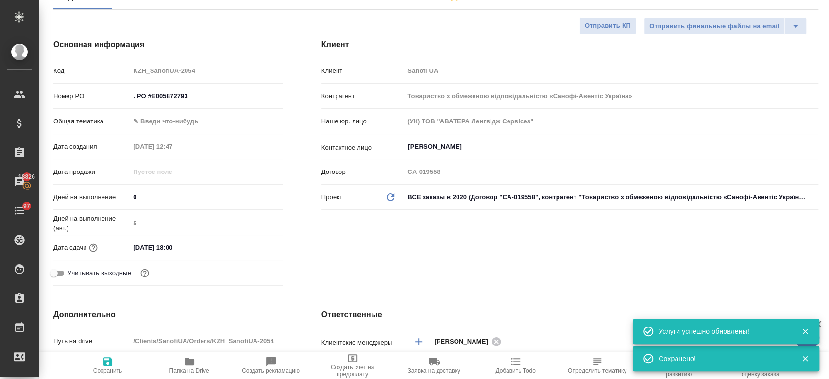
click at [573, 238] on div "Клиент Клиент Sanofi UA Контрагент Товариство з обмеженою відповідальністю «Сан…" at bounding box center [570, 164] width 536 height 290
type textarea "x"
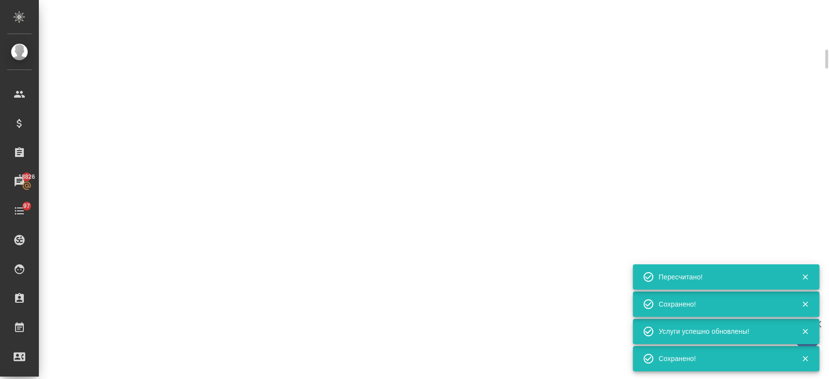
select select "RU"
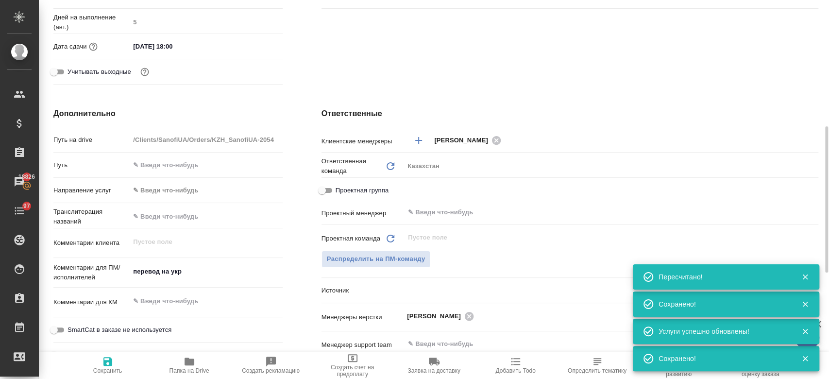
scroll to position [306, 0]
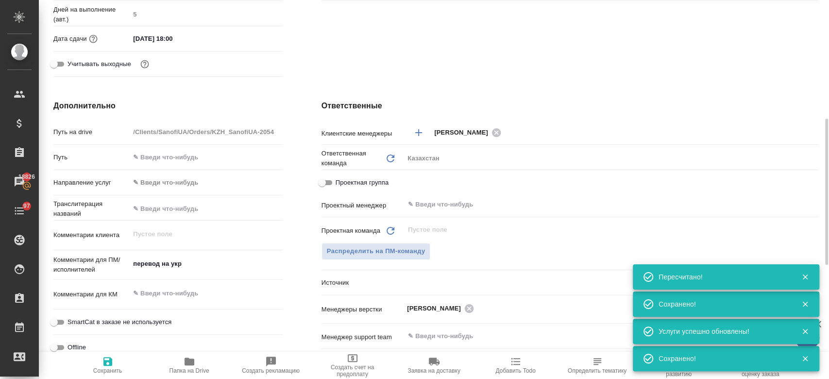
type textarea "x"
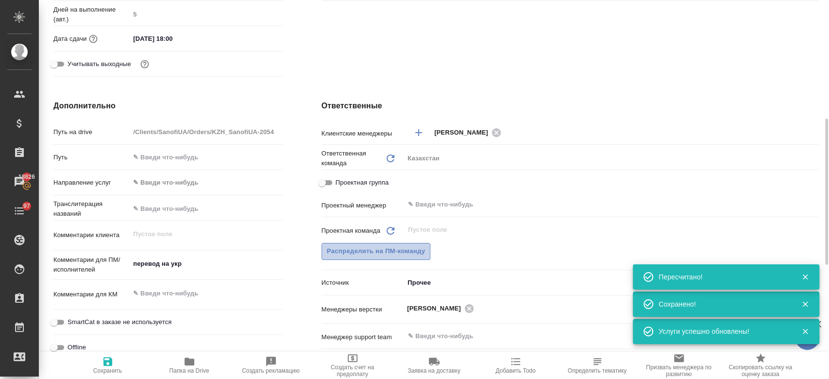
click at [400, 248] on span "Распределить на ПМ-команду" at bounding box center [376, 251] width 99 height 11
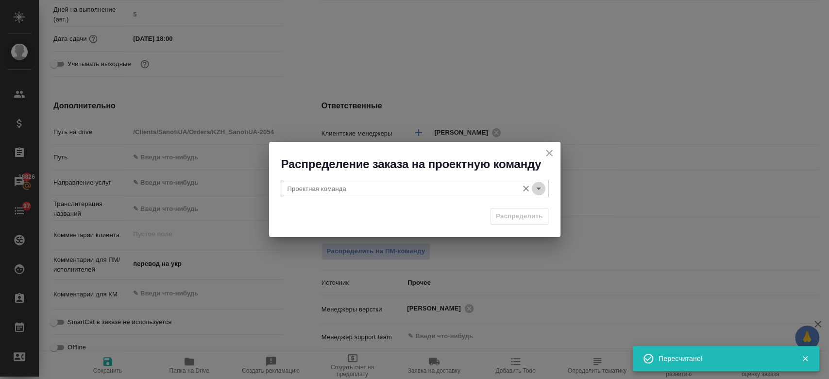
click at [536, 188] on icon "Open" at bounding box center [538, 189] width 5 height 2
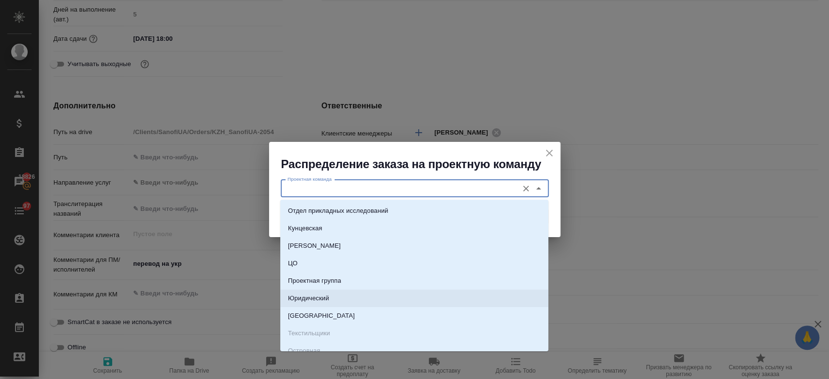
click at [379, 293] on li "Юридический" at bounding box center [414, 298] width 268 height 17
type input "Юридический"
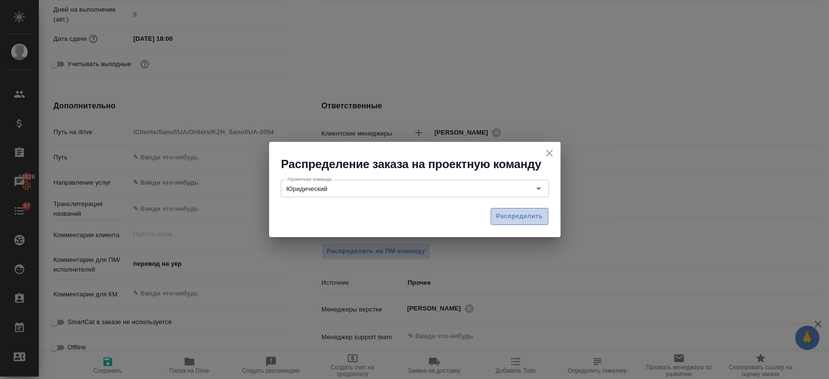
click at [508, 216] on span "Распределить" at bounding box center [519, 216] width 47 height 11
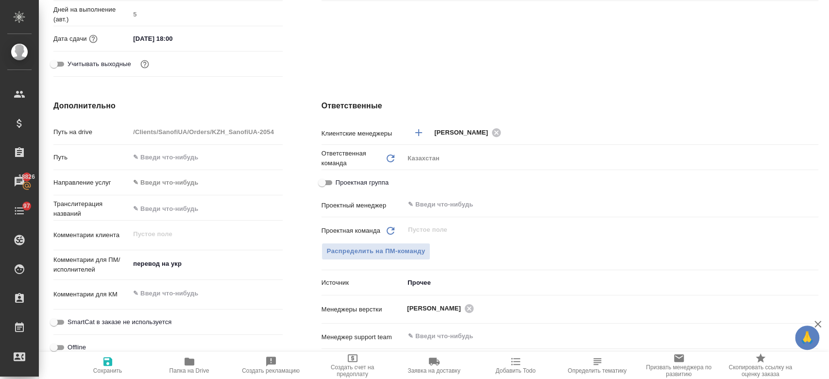
type textarea "x"
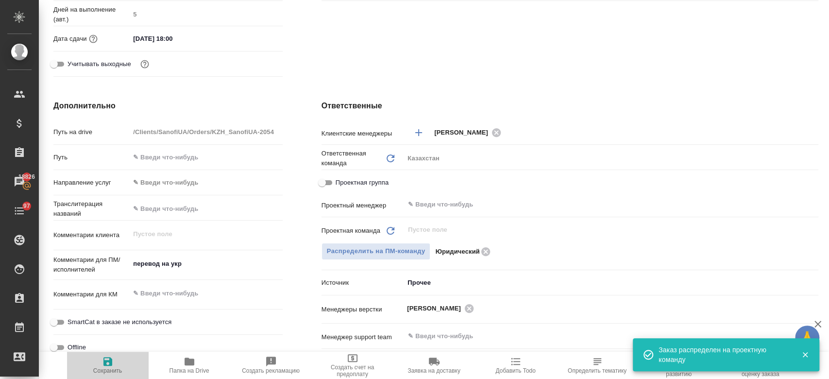
click at [113, 367] on span "Сохранить" at bounding box center [107, 370] width 29 height 7
type textarea "x"
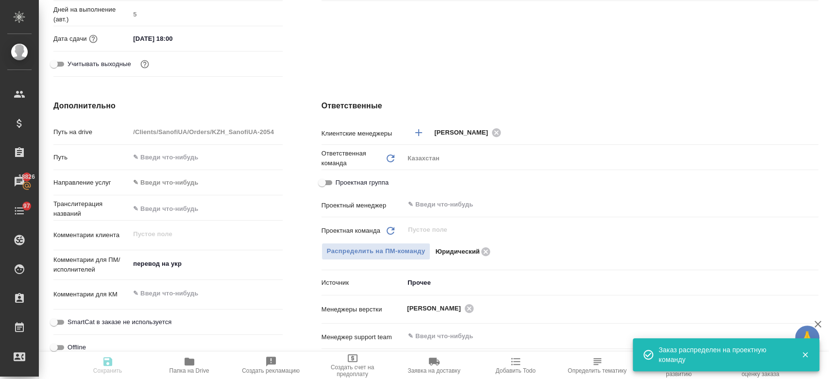
type textarea "x"
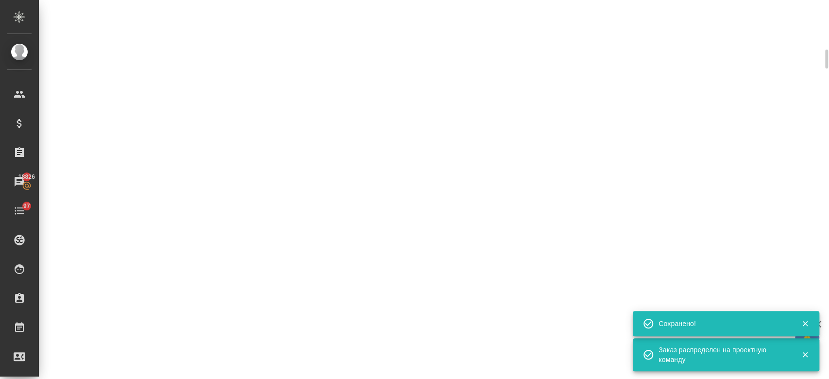
scroll to position [298, 0]
select select "RU"
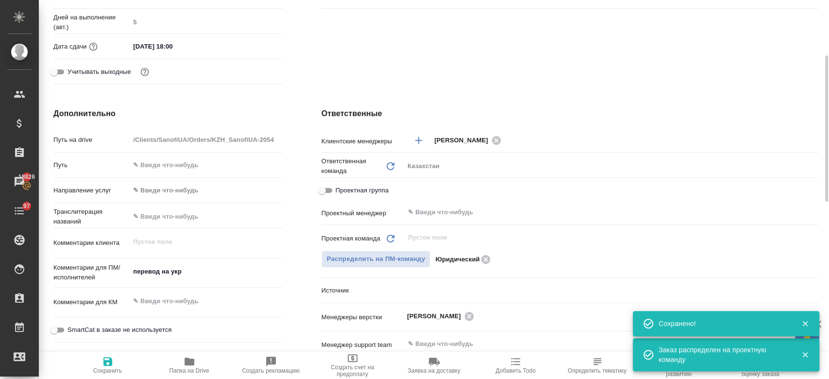
scroll to position [0, 0]
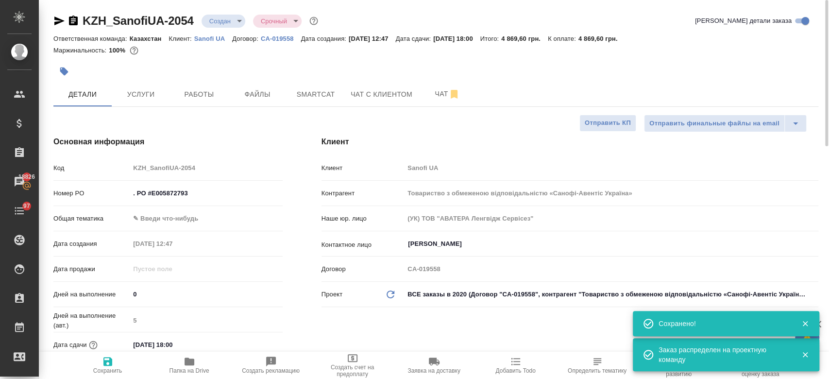
type textarea "x"
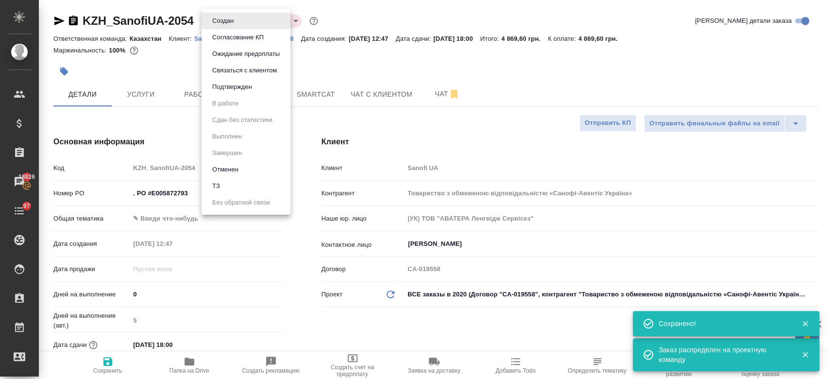
click at [227, 15] on body "🙏 .cls-1 fill:#fff; AWATERA Kosherbayeva Nazerke Клиенты Спецификации Заказы 18…" at bounding box center [414, 189] width 829 height 379
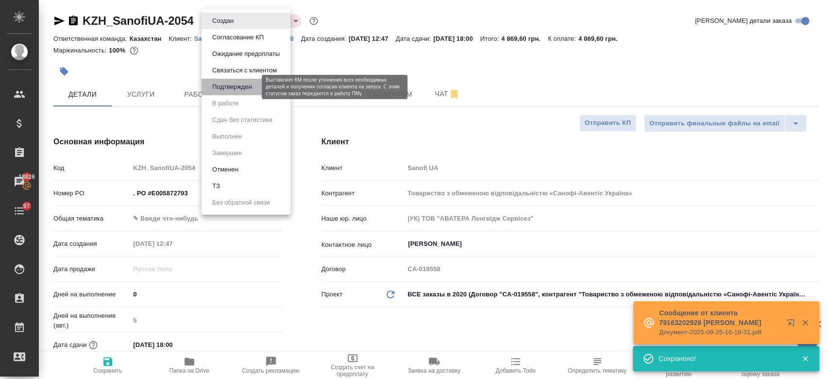
click at [225, 83] on button "Подтвержден" at bounding box center [232, 87] width 46 height 11
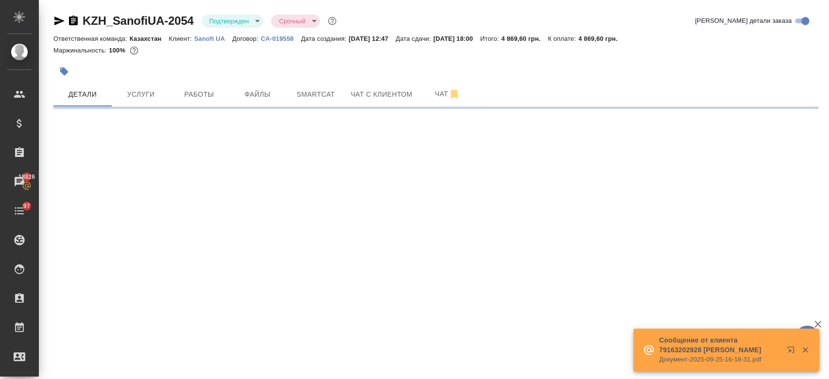
select select "RU"
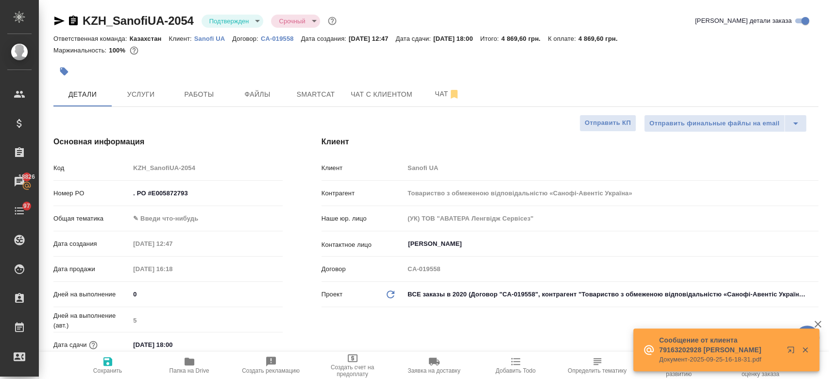
type textarea "x"
